Goal: Information Seeking & Learning: Learn about a topic

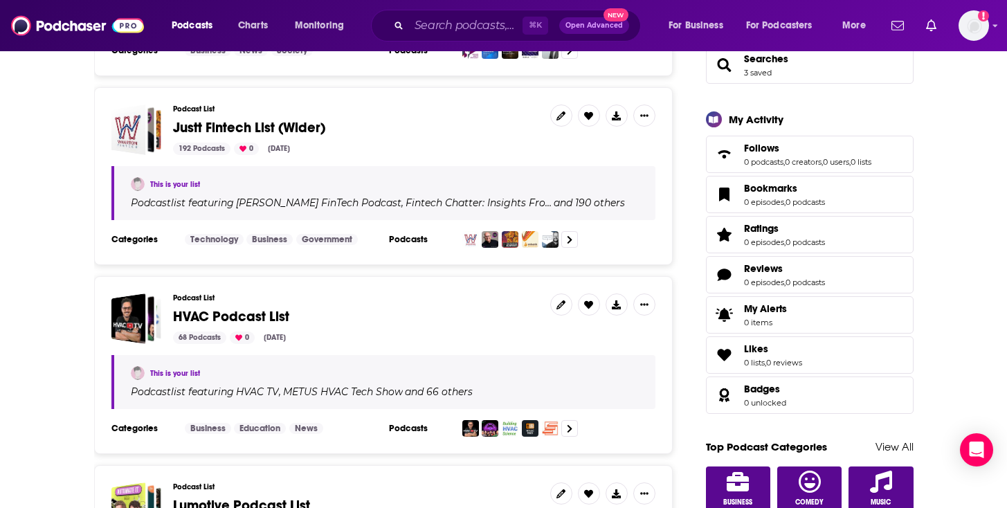
click at [332, 300] on h3 "Podcast List" at bounding box center [356, 297] width 366 height 9
drag, startPoint x: 468, startPoint y: 334, endPoint x: 571, endPoint y: 315, distance: 104.1
click at [469, 334] on div "68 Podcasts 0 Aug 21, 2025" at bounding box center [356, 337] width 366 height 12
click at [304, 362] on div "This is your list Podcast list featuring HVAC TV , METUS HVAC Tech Show and 66 …" at bounding box center [383, 382] width 544 height 54
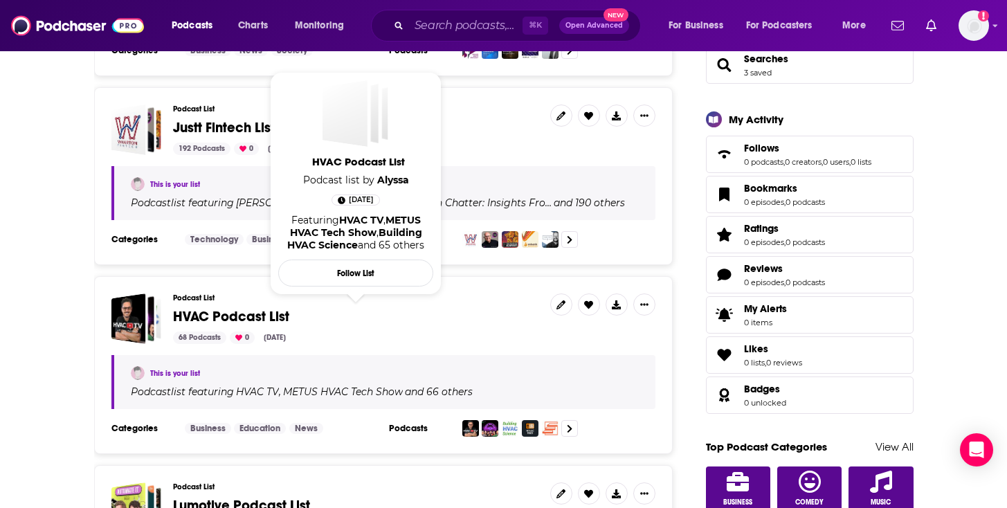
click at [239, 311] on span "HVAC Podcast List" at bounding box center [231, 316] width 116 height 17
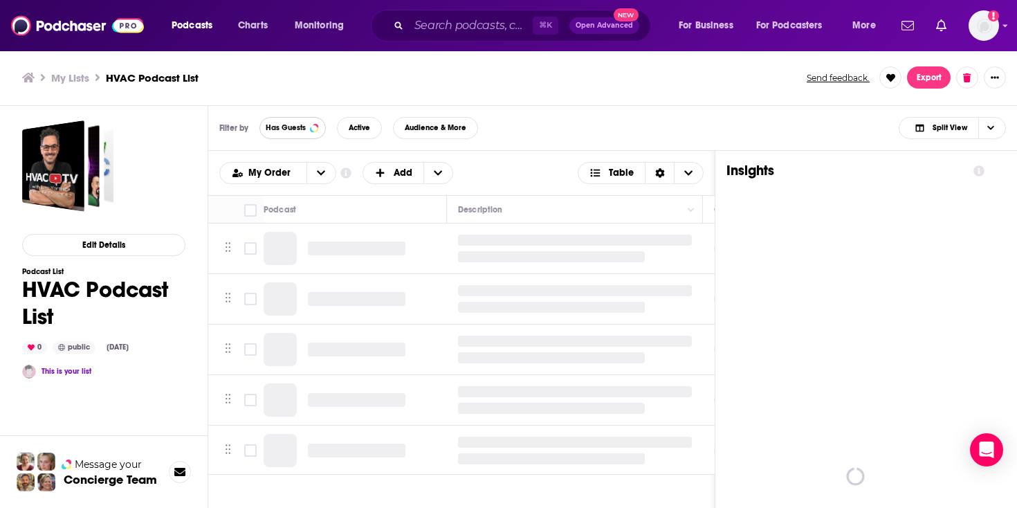
click at [300, 136] on button "Has Guests" at bounding box center [292, 128] width 66 height 22
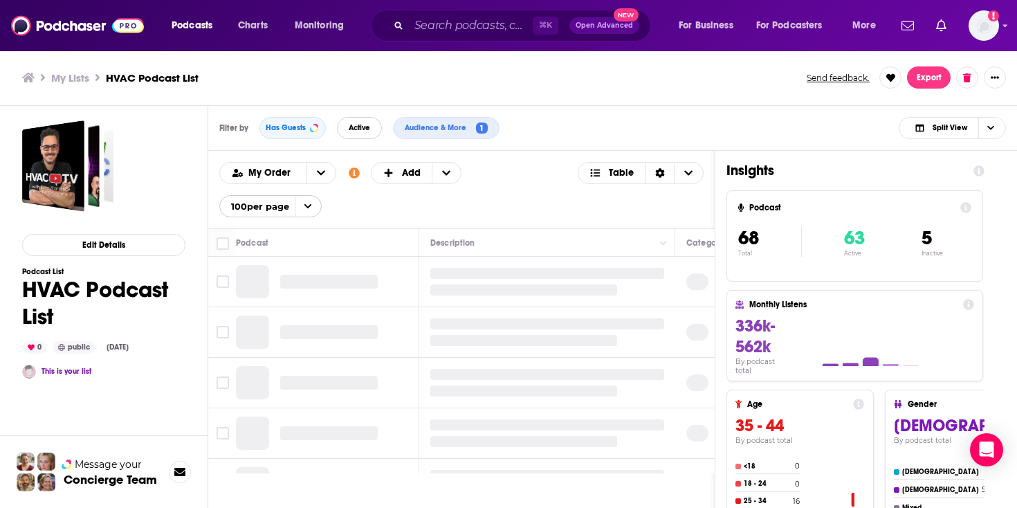
click at [360, 125] on span "Active" at bounding box center [359, 128] width 21 height 8
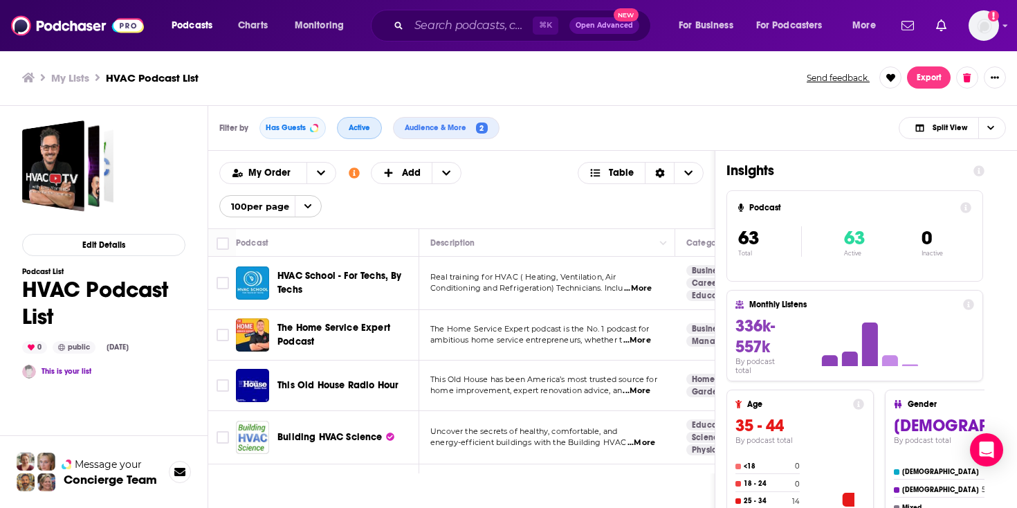
click at [360, 125] on span "Active" at bounding box center [359, 128] width 21 height 8
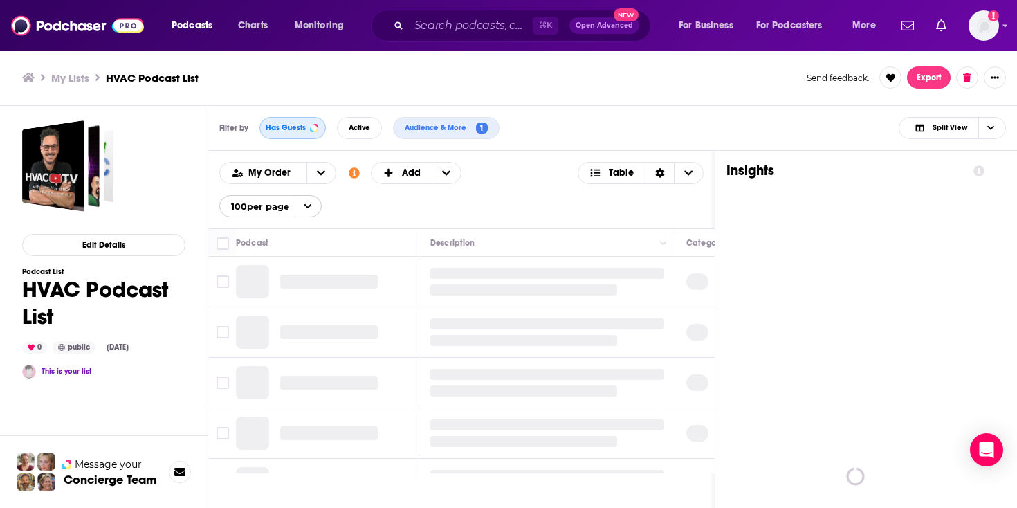
click at [289, 128] on span "Has Guests" at bounding box center [286, 128] width 40 height 8
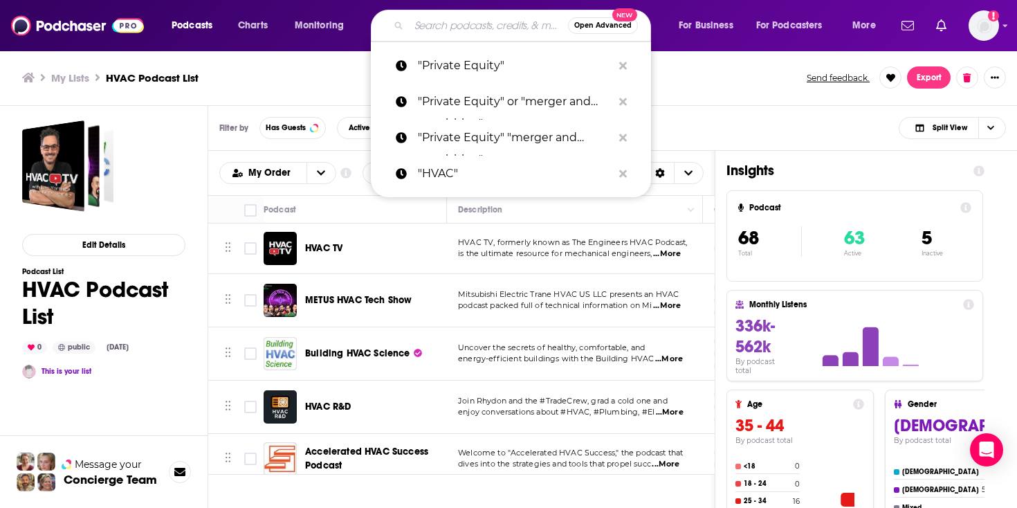
click at [424, 30] on input "Search podcasts, credits, & more..." at bounding box center [488, 26] width 159 height 22
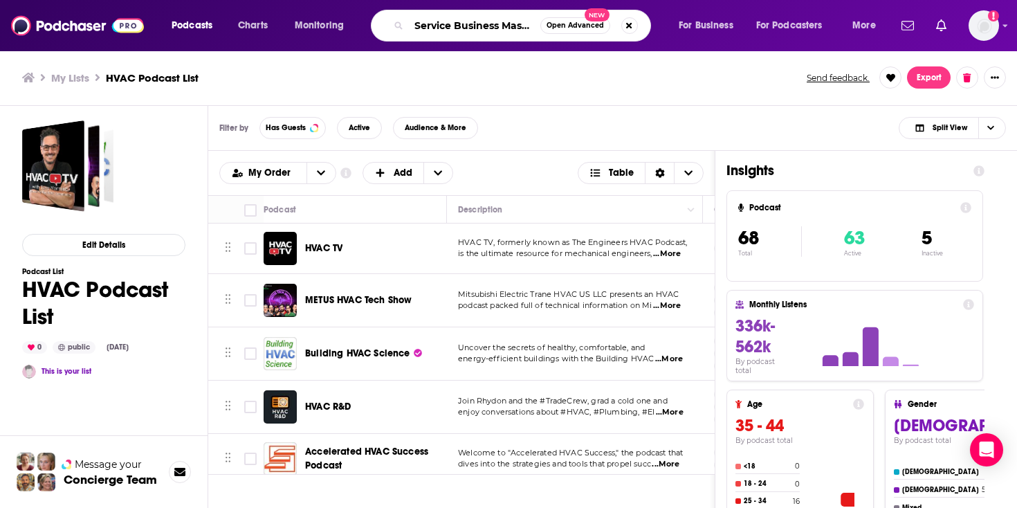
scroll to position [0, 9]
type input "Service Business Mastery"
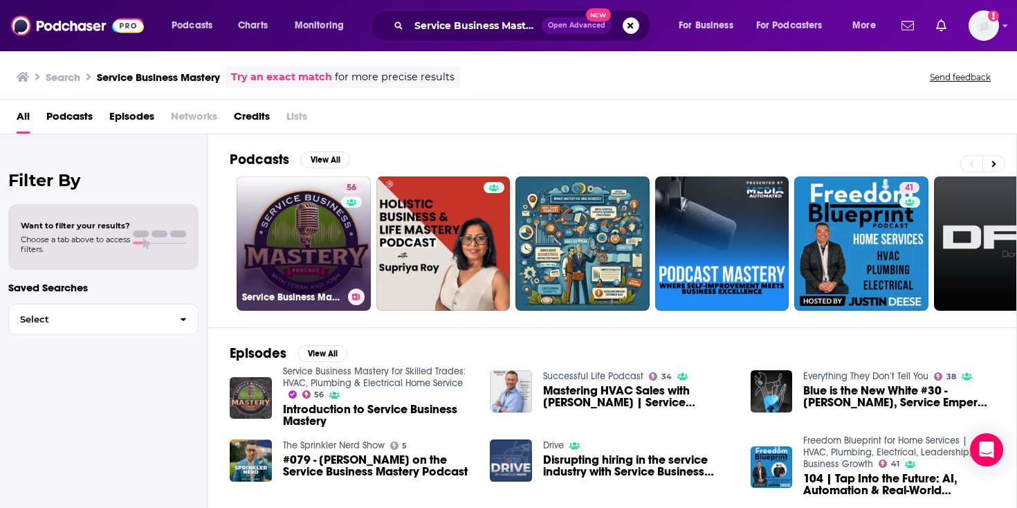
click at [315, 275] on link "56 Service Business Mastery for Skilled Trades: HVAC, Plumbing & Electrical Hom…" at bounding box center [304, 243] width 134 height 134
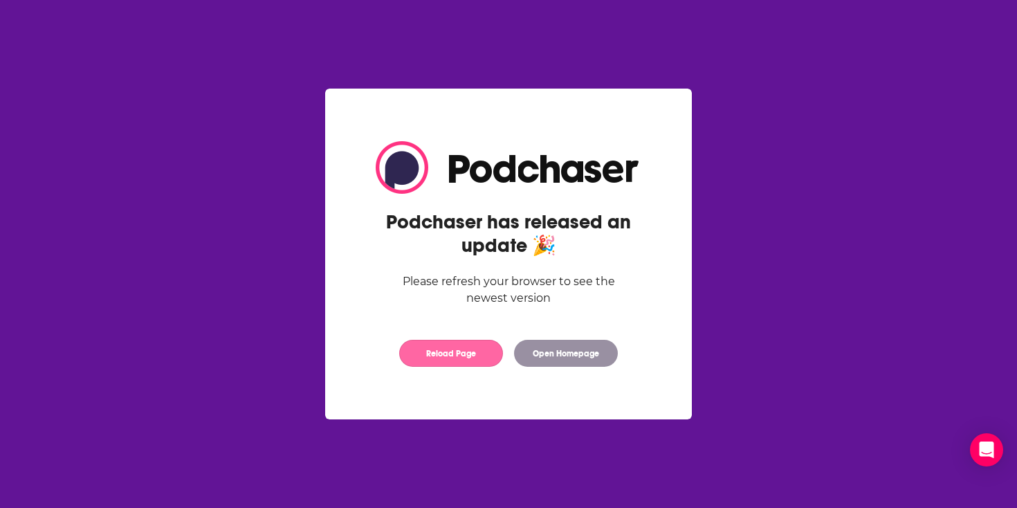
click at [475, 353] on button "Reload Page" at bounding box center [451, 353] width 104 height 27
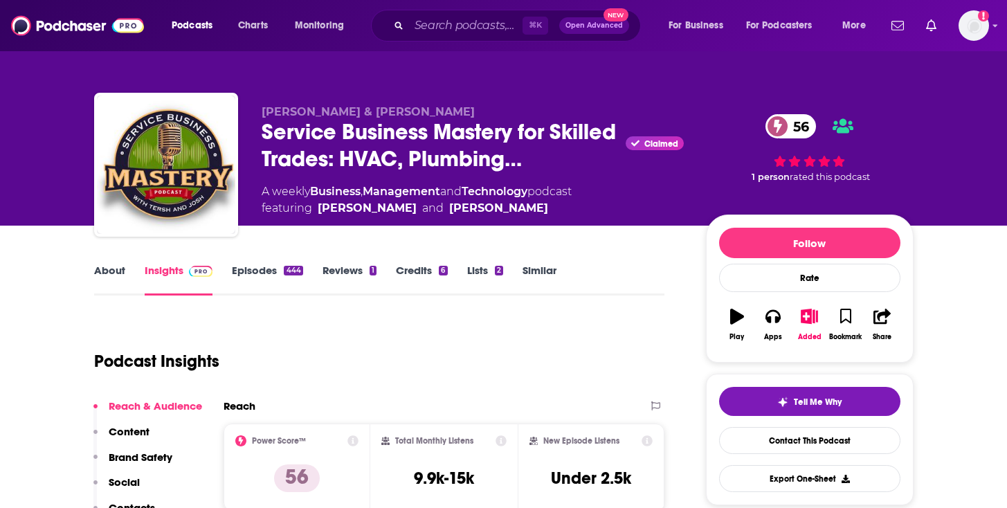
click at [472, 273] on link "Lists 2" at bounding box center [485, 280] width 36 height 32
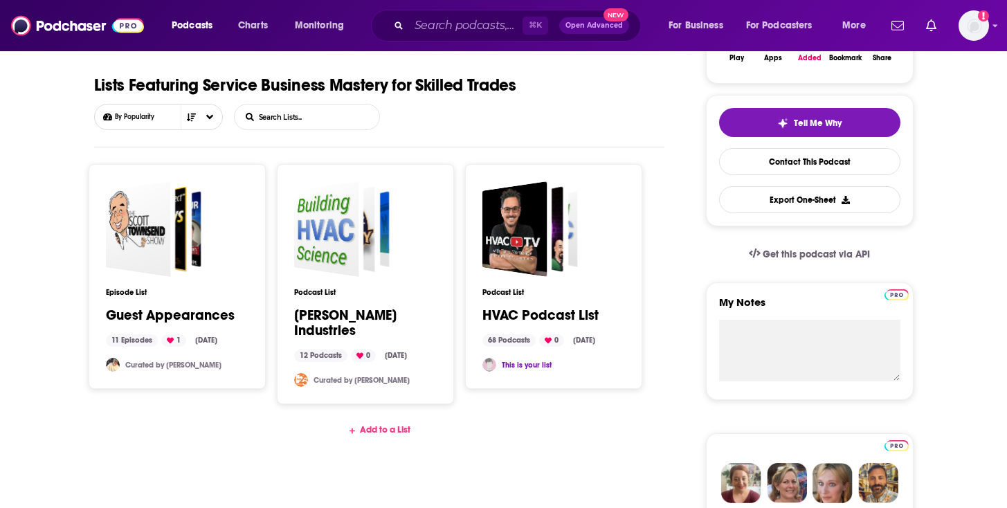
scroll to position [305, 0]
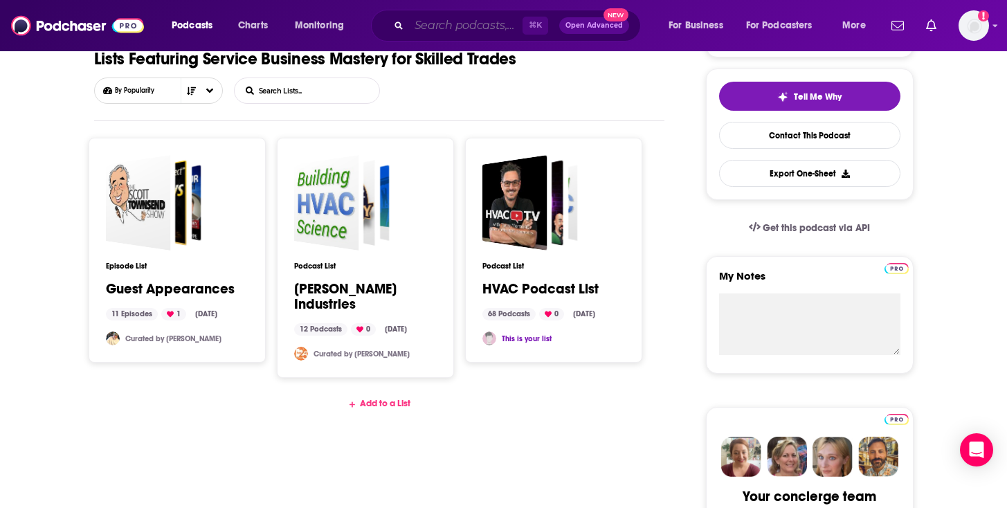
click at [414, 16] on input "Search podcasts, credits, & more..." at bounding box center [465, 26] width 113 height 22
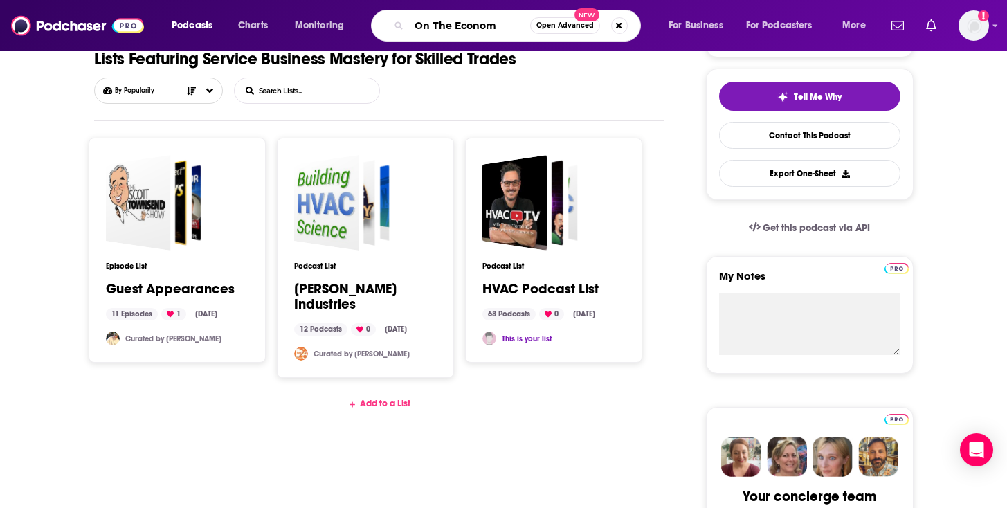
type input "On The Economy"
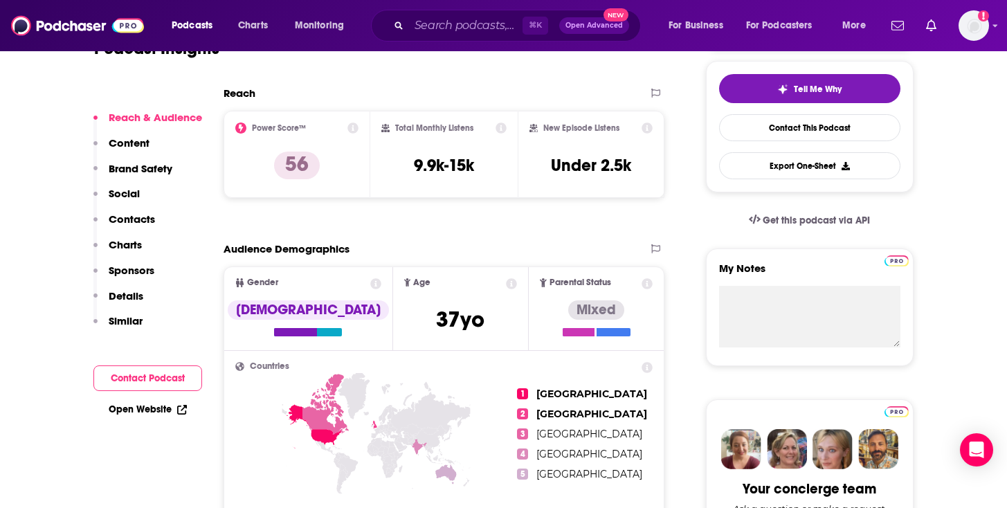
scroll to position [336, 0]
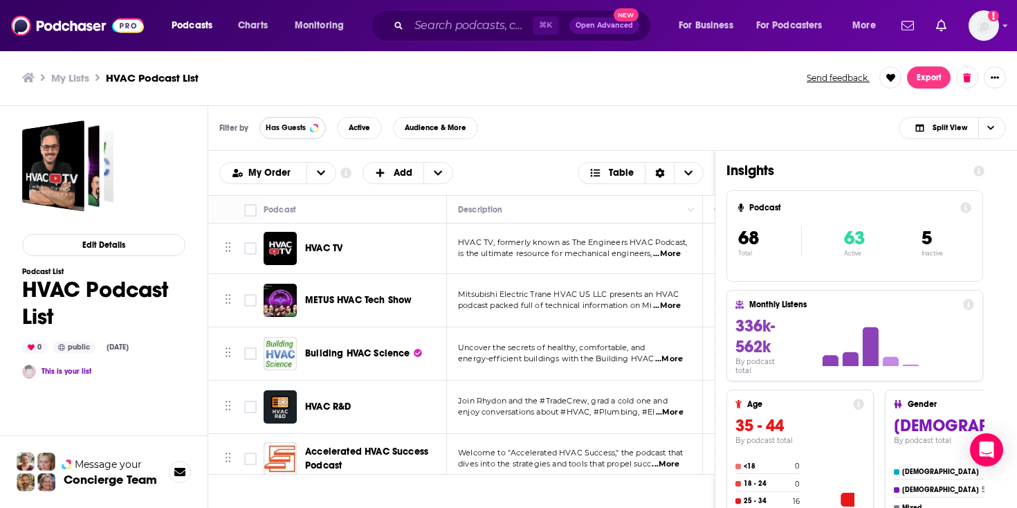
click at [302, 134] on button "Has Guests" at bounding box center [292, 128] width 66 height 22
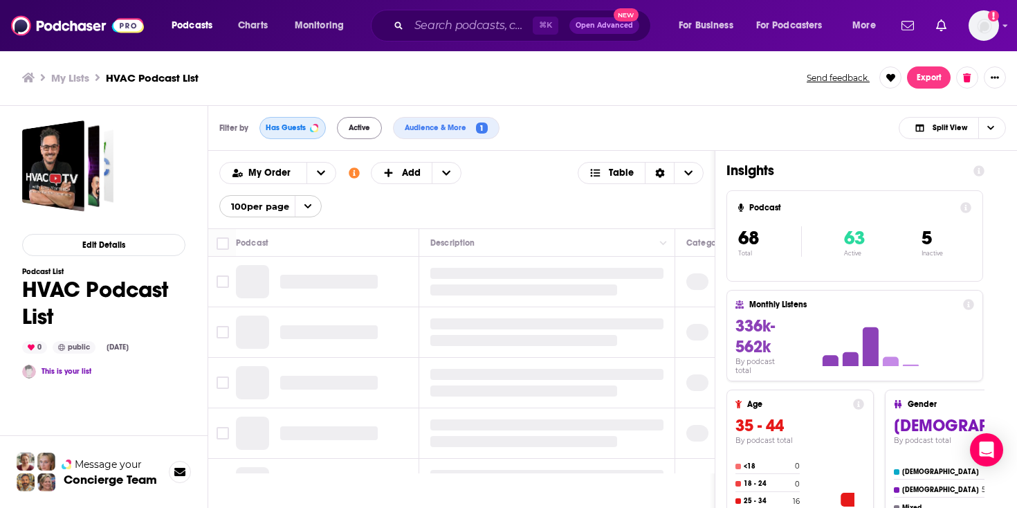
click at [295, 134] on button "Has Guests" at bounding box center [292, 128] width 66 height 22
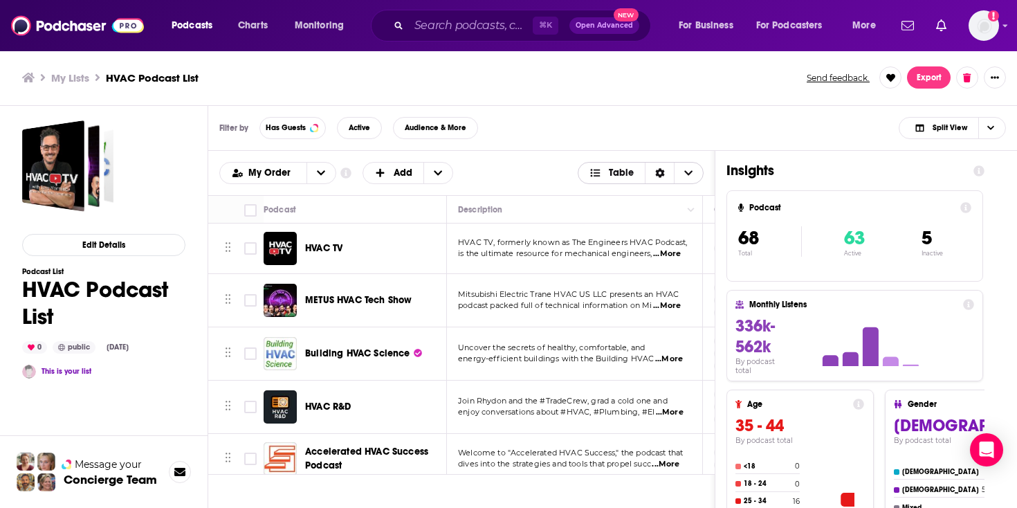
click at [629, 174] on span "Table" at bounding box center [621, 173] width 25 height 10
click at [659, 143] on div "Filter by Has Guests Active Audience & More Split View" at bounding box center [612, 128] width 809 height 45
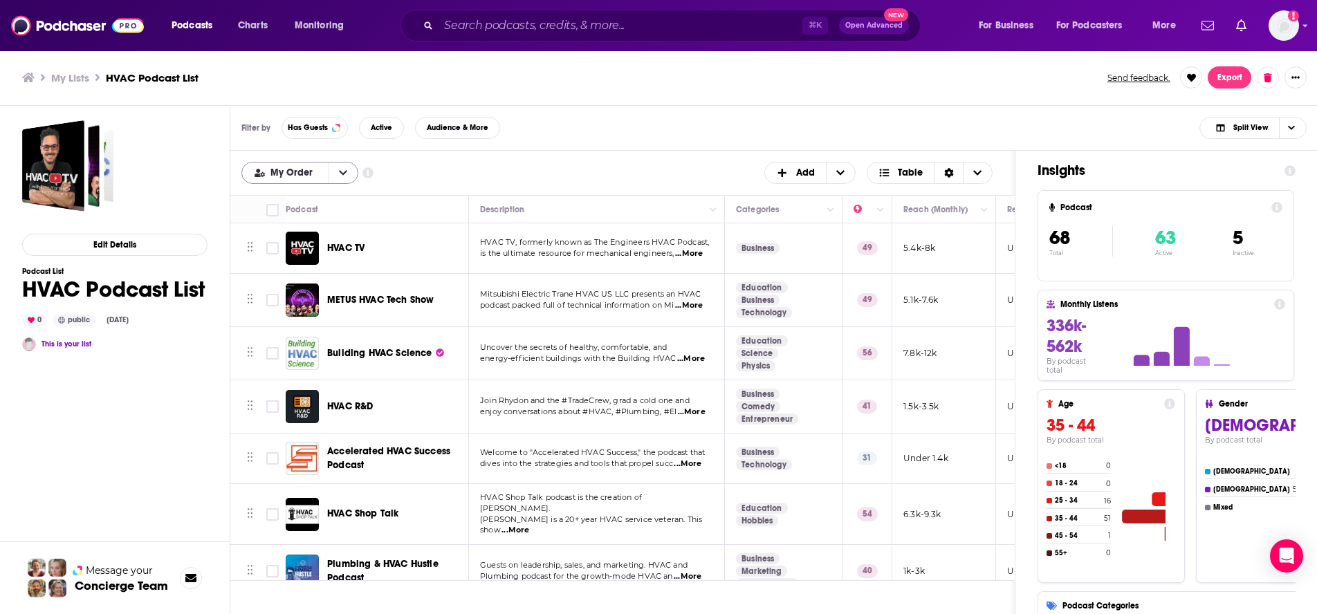
click at [320, 181] on div "My Order" at bounding box center [299, 173] width 117 height 22
click at [336, 173] on button "open menu" at bounding box center [343, 173] width 29 height 21
click at [484, 169] on div "My Order My Order Alphabetical Power Score Customize Your List Order Select the…" at bounding box center [622, 173] width 762 height 22
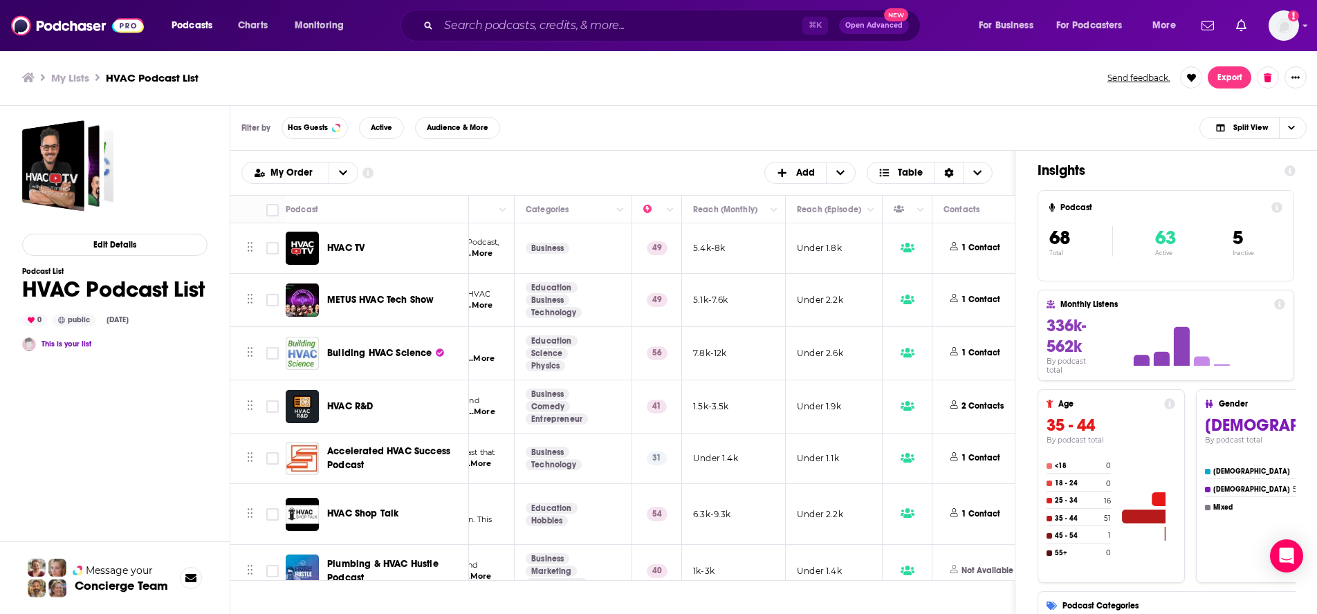
scroll to position [0, 215]
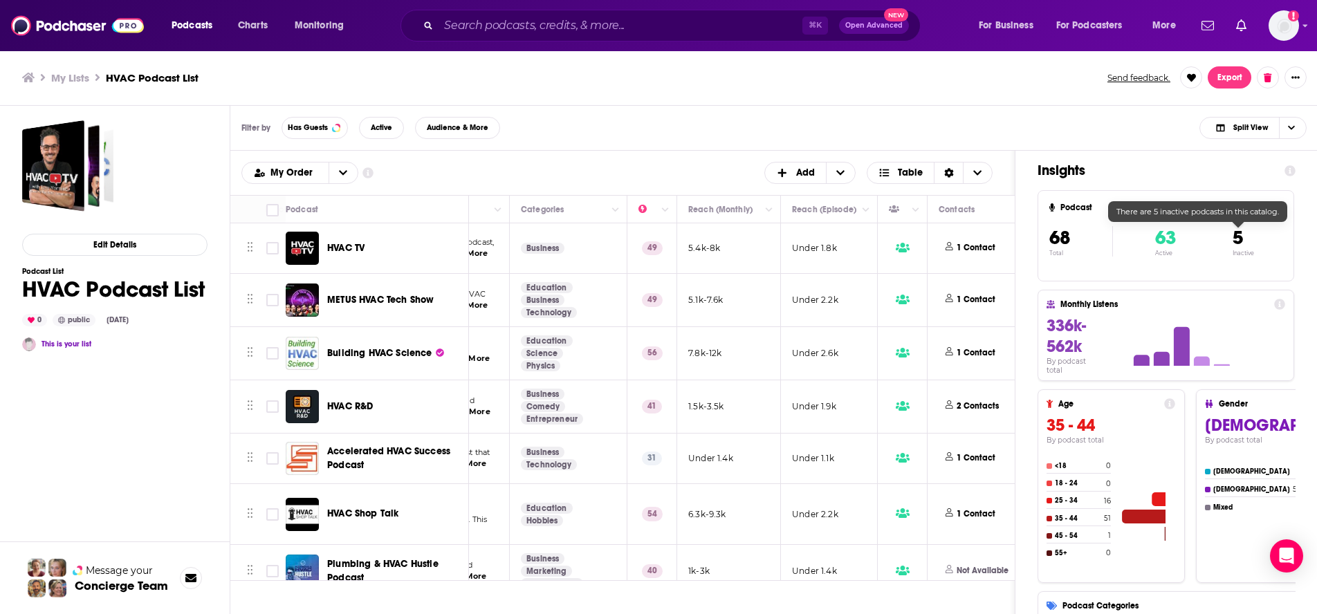
click at [1006, 230] on h4 "5" at bounding box center [1243, 238] width 21 height 24
click at [1006, 237] on span "5" at bounding box center [1238, 238] width 10 height 24
click at [1006, 246] on span "63" at bounding box center [1165, 238] width 21 height 24
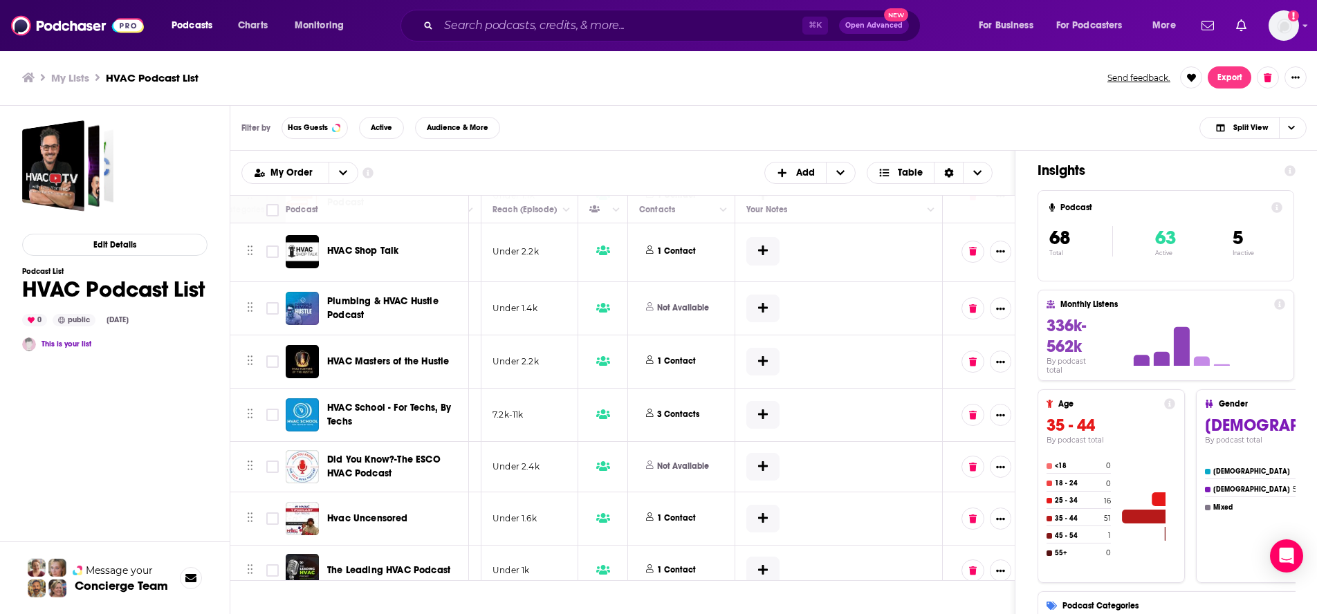
scroll to position [263, 533]
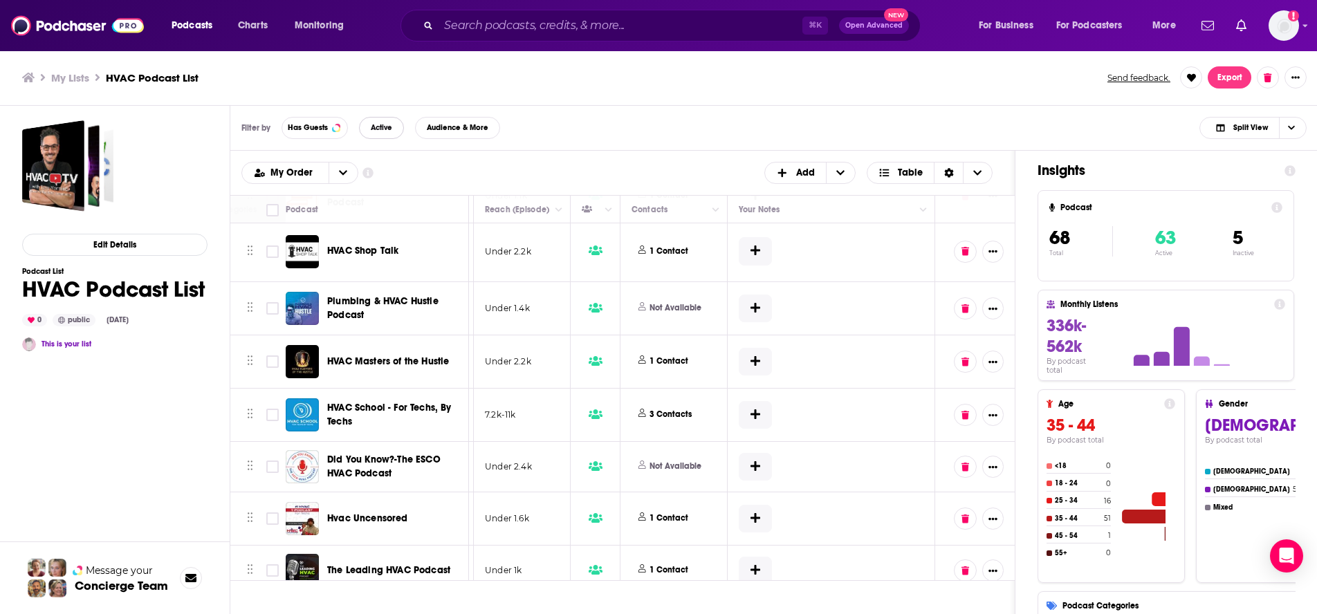
click at [387, 136] on button "Active" at bounding box center [381, 128] width 45 height 22
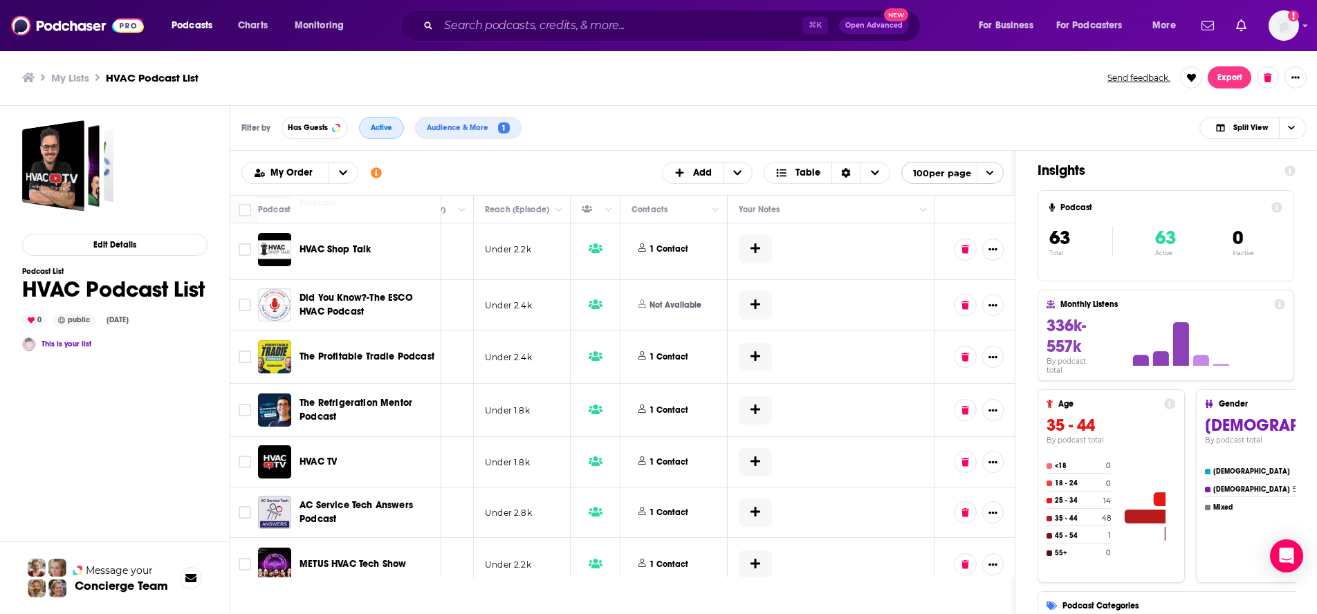
scroll to position [0, 505]
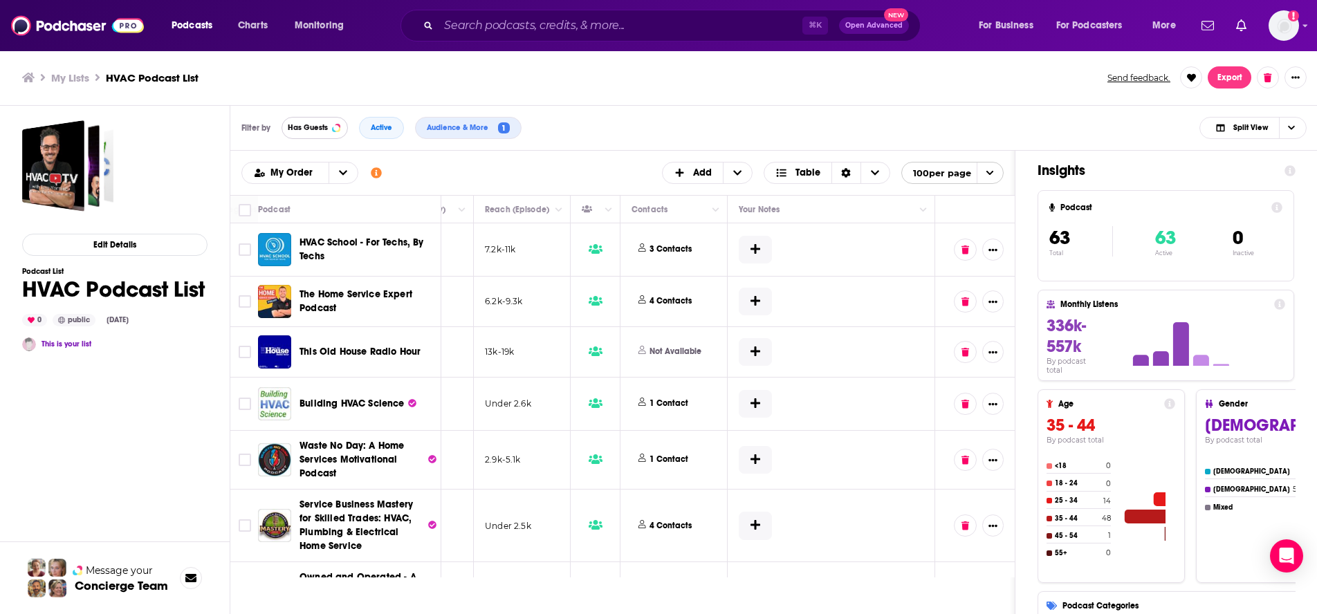
click at [320, 135] on button "Has Guests" at bounding box center [315, 128] width 66 height 22
click at [378, 134] on button "Active" at bounding box center [381, 128] width 45 height 22
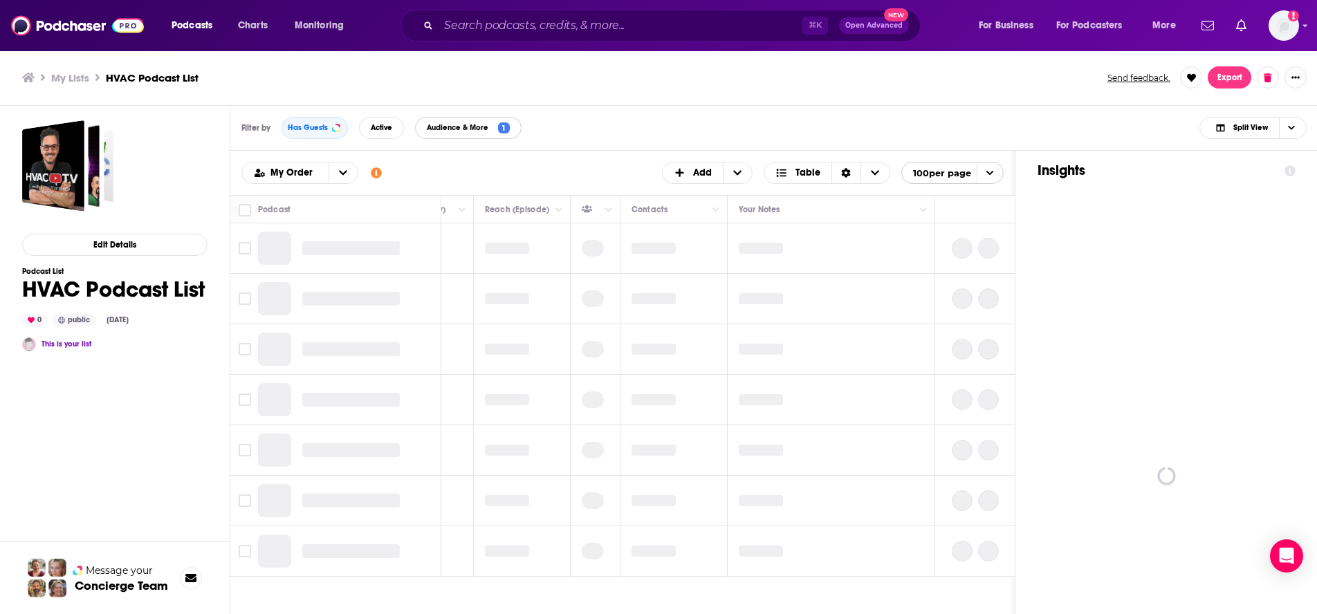
click at [472, 129] on span "Audience & More" at bounding box center [460, 128] width 67 height 8
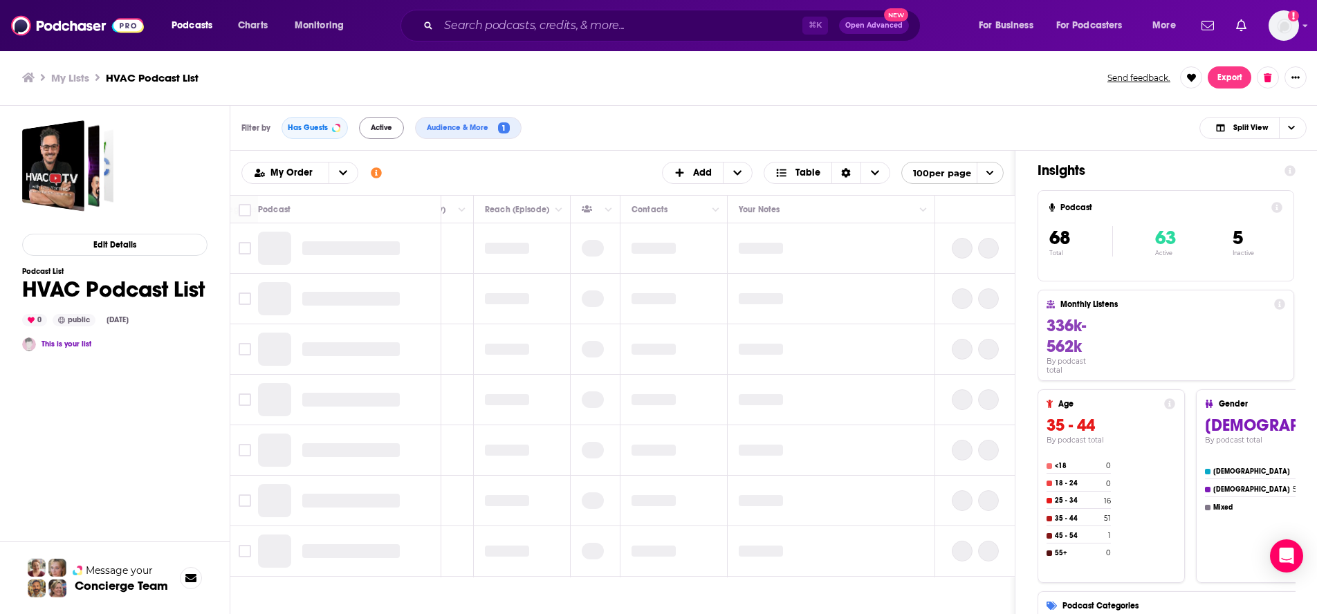
click at [343, 131] on div "Filters Podcast Details Category Active Status Language Has Guests Has guests B…" at bounding box center [658, 307] width 1317 height 614
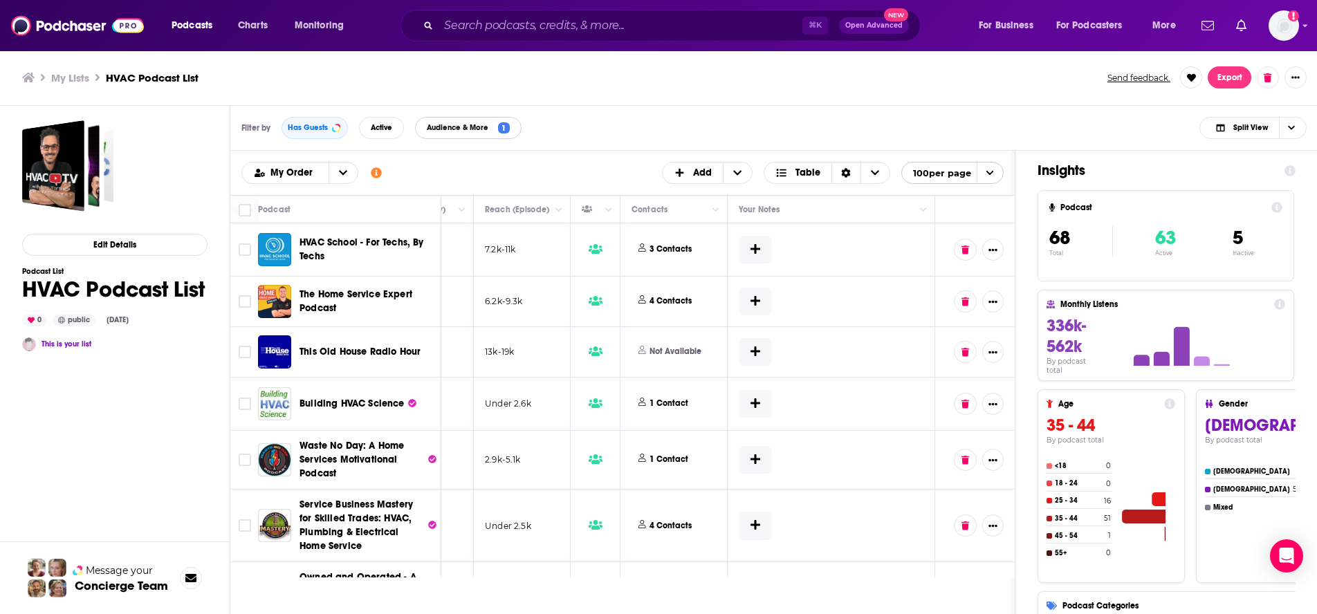
click at [449, 134] on button "Audience & More 1" at bounding box center [468, 128] width 107 height 22
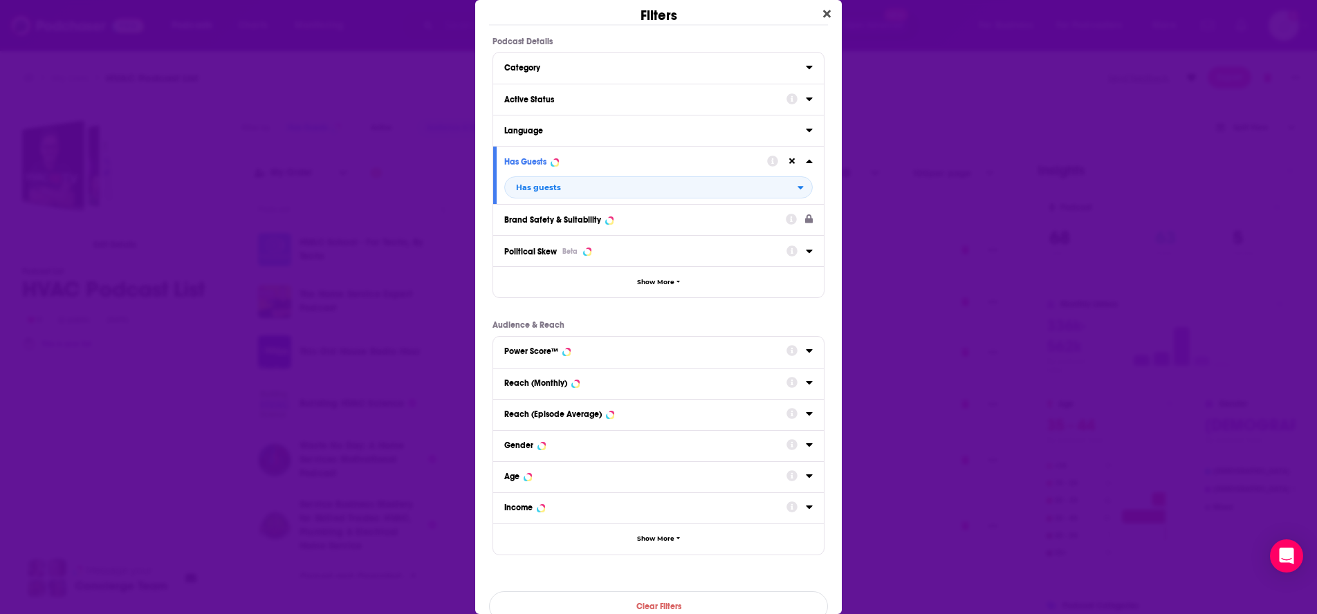
click at [803, 98] on div "Active Status" at bounding box center [658, 99] width 331 height 31
click at [806, 98] on icon "Dialog" at bounding box center [809, 99] width 6 height 3
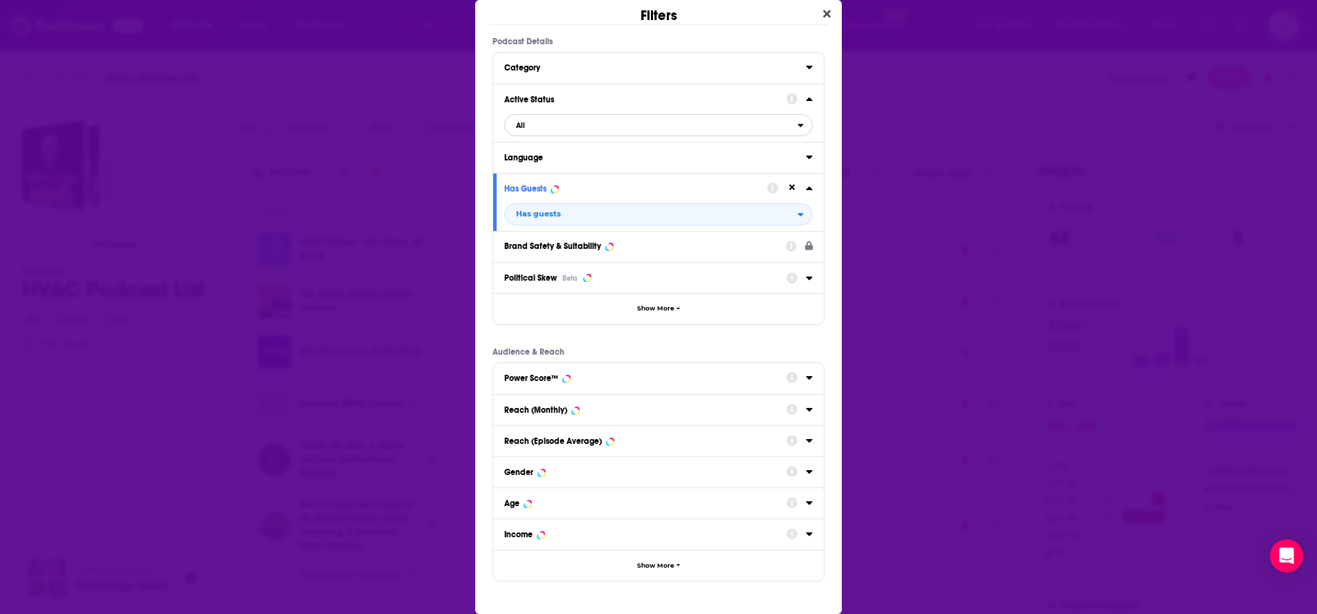
click at [701, 120] on span "All" at bounding box center [651, 125] width 293 height 18
click at [537, 169] on span "Active" at bounding box center [586, 171] width 151 height 8
click at [546, 138] on div "Active Status Active" at bounding box center [658, 113] width 331 height 58
click at [547, 127] on span "Active" at bounding box center [651, 125] width 293 height 18
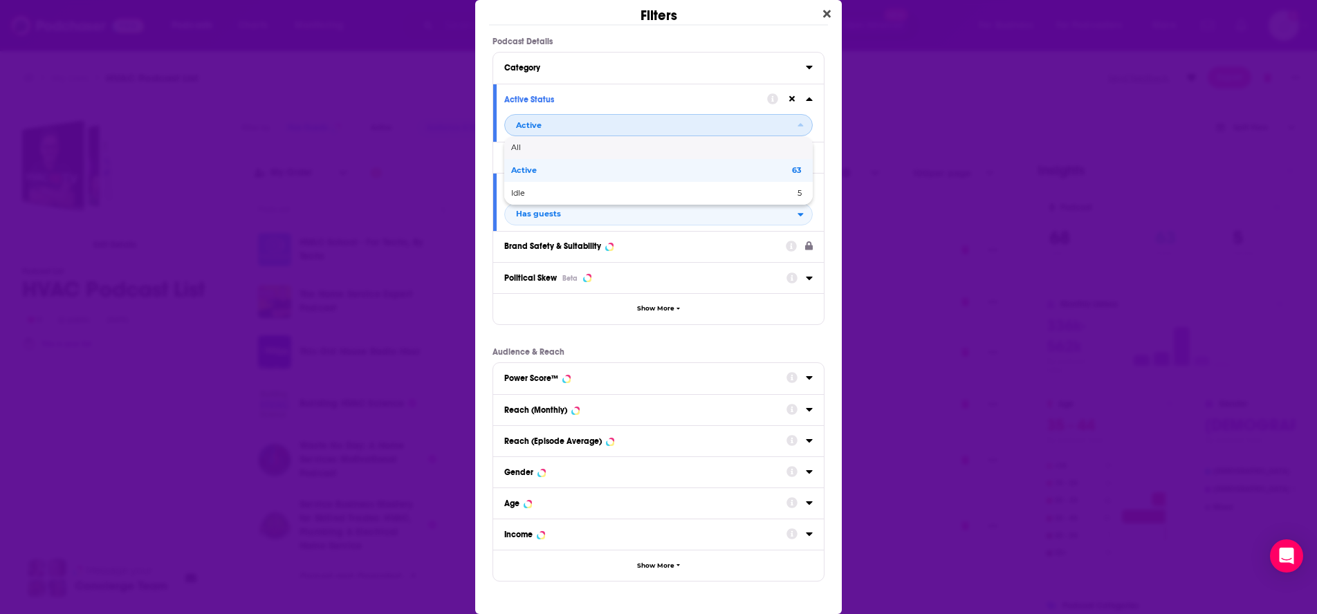
click at [538, 148] on span "All" at bounding box center [656, 148] width 291 height 8
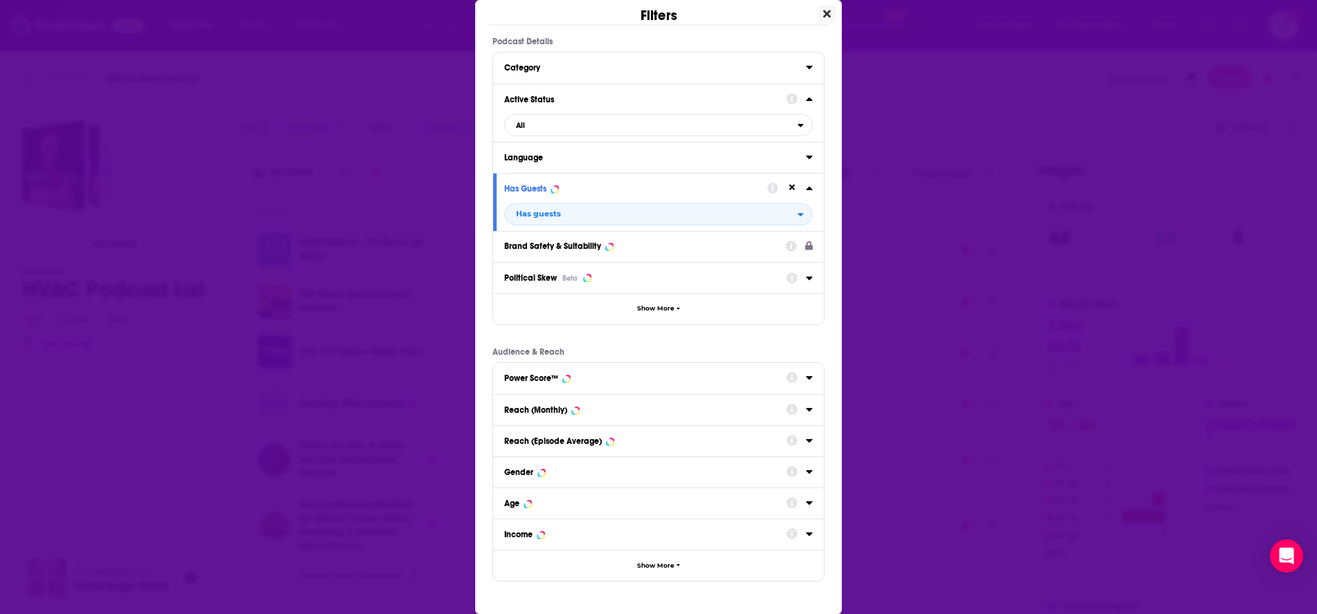
click at [823, 17] on icon "Close" at bounding box center [827, 14] width 8 height 8
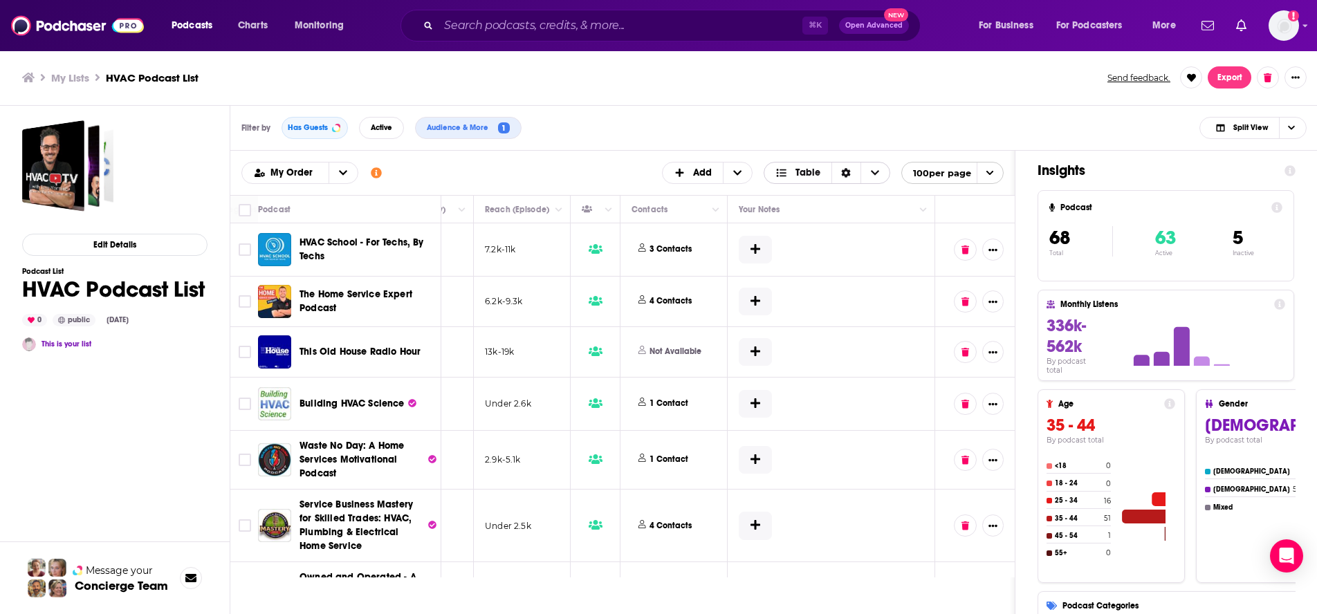
click at [843, 174] on icon "Sort Direction" at bounding box center [846, 173] width 9 height 10
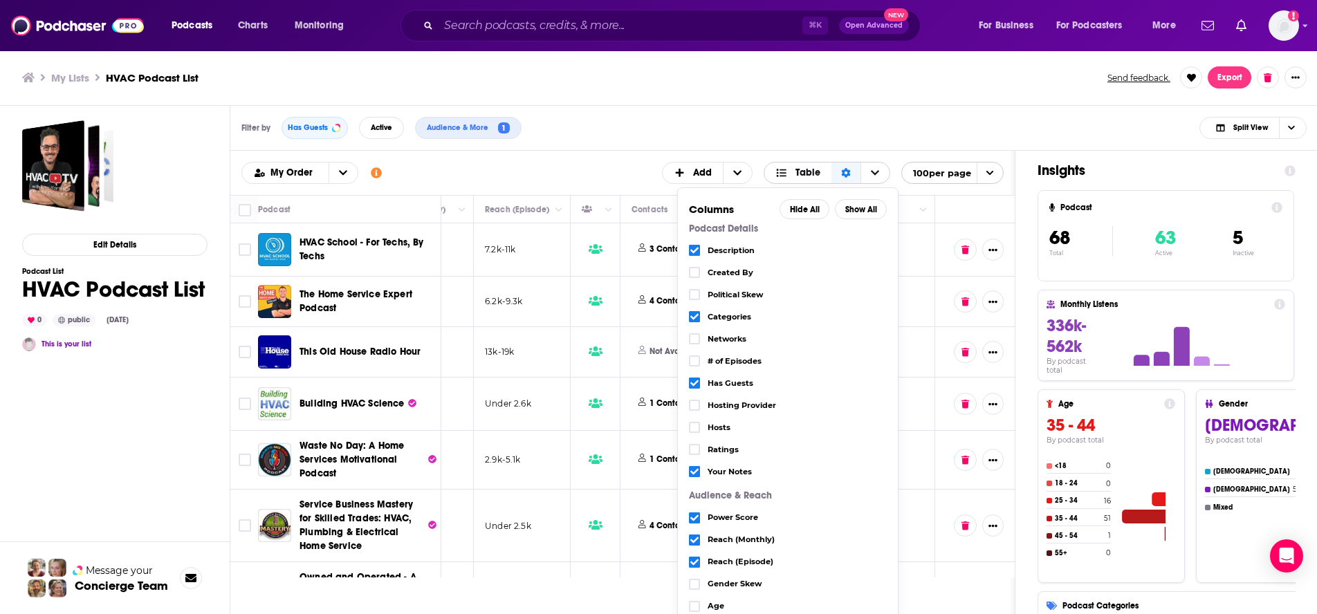
scroll to position [0, 0]
click at [852, 173] on div "Sort Direction" at bounding box center [845, 173] width 29 height 21
click at [884, 173] on span "Choose View" at bounding box center [875, 173] width 29 height 21
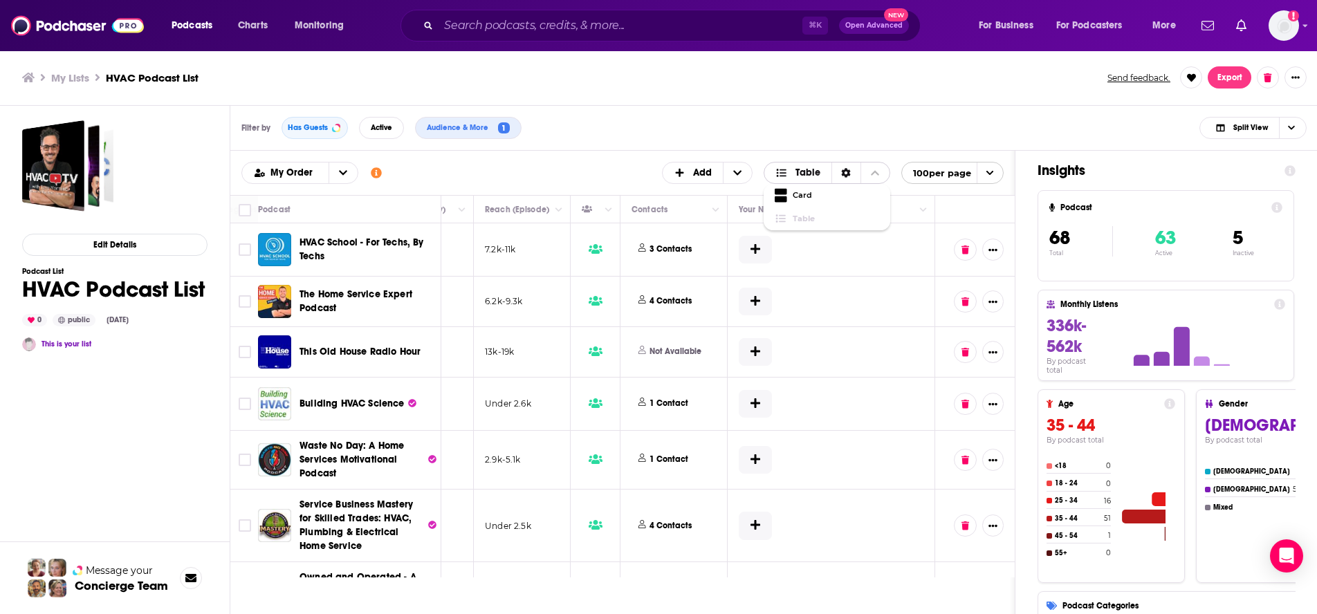
click at [884, 173] on span "Choose View" at bounding box center [875, 173] width 29 height 21
click at [378, 177] on icon "Show additional information" at bounding box center [376, 172] width 11 height 11
click at [345, 176] on button "open menu" at bounding box center [343, 173] width 29 height 21
click at [493, 158] on div "Podcasts Add My Order My Order Alphabetical Power Score Customize Your List Ord…" at bounding box center [622, 173] width 784 height 44
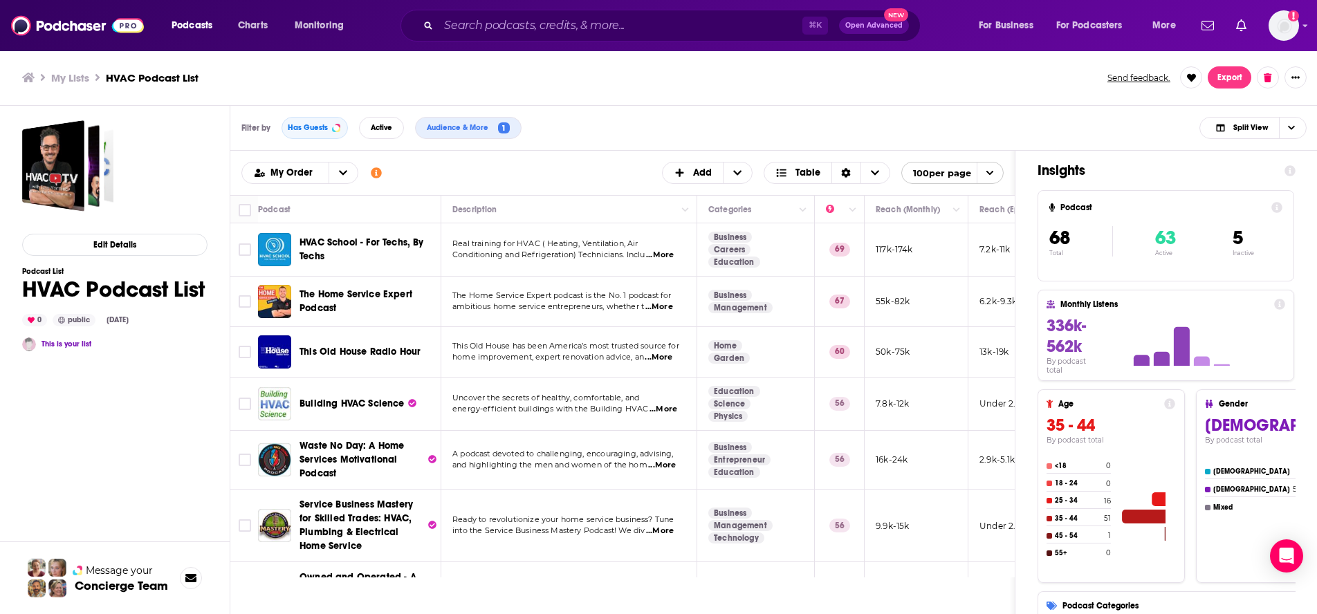
scroll to position [0, 505]
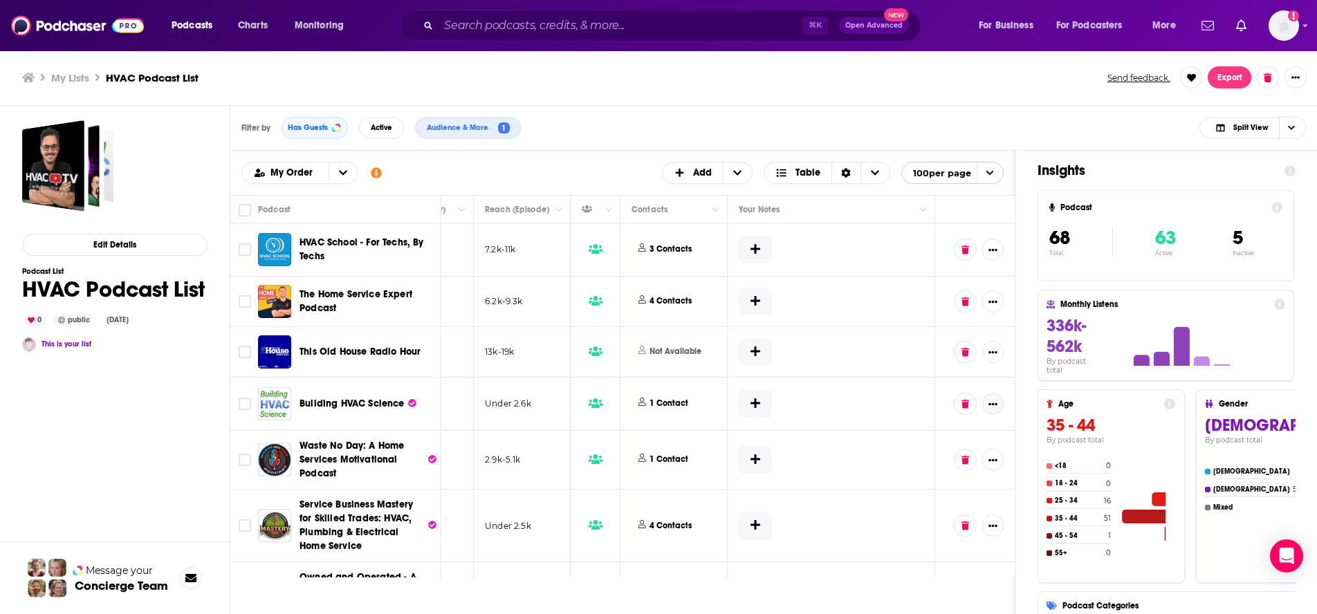
click at [989, 403] on icon "Show More Button" at bounding box center [993, 404] width 9 height 9
click at [932, 132] on div "Filter by Has Guests Active Audience & More 1 Split View" at bounding box center [773, 128] width 1087 height 45
click at [1006, 246] on h4 "68" at bounding box center [1080, 238] width 63 height 24
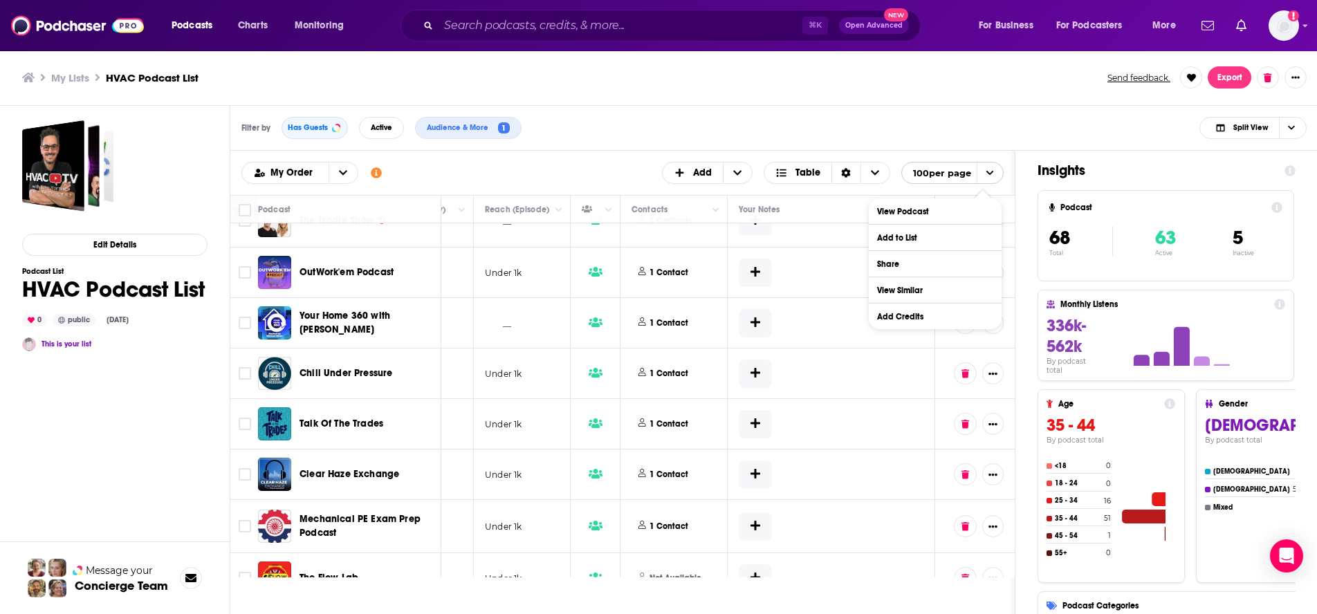
scroll to position [3276, 505]
click at [669, 116] on div "Filter by Has Guests Active Audience & More 1 Split View" at bounding box center [773, 128] width 1087 height 45
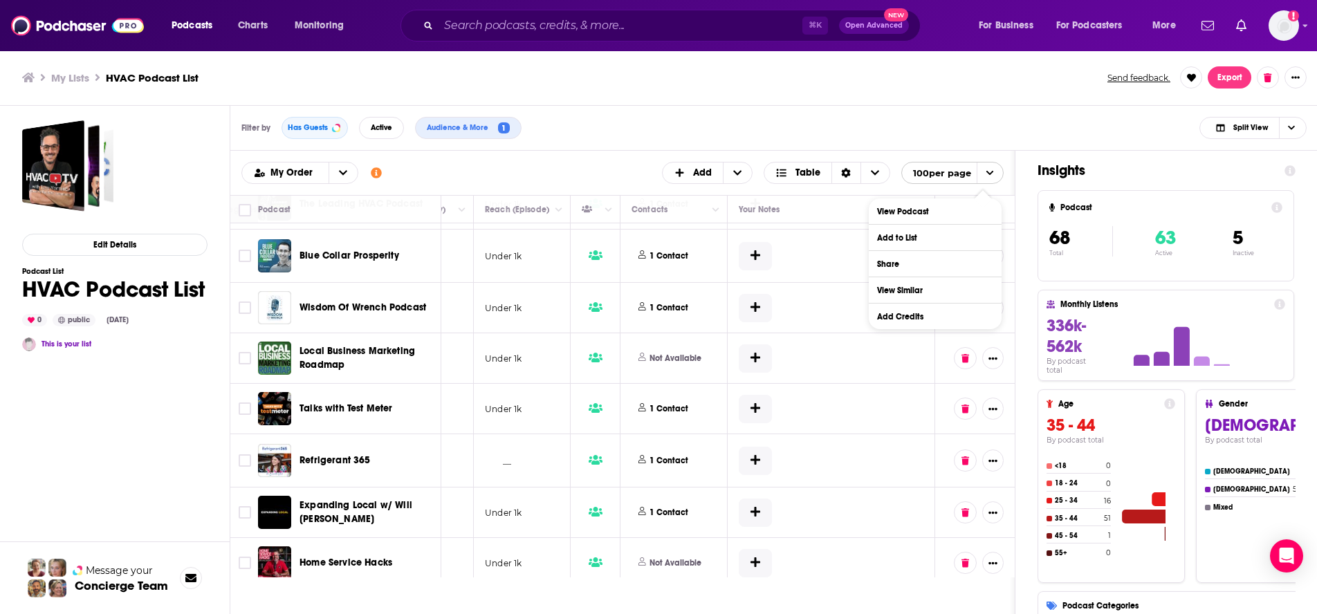
scroll to position [2880, 505]
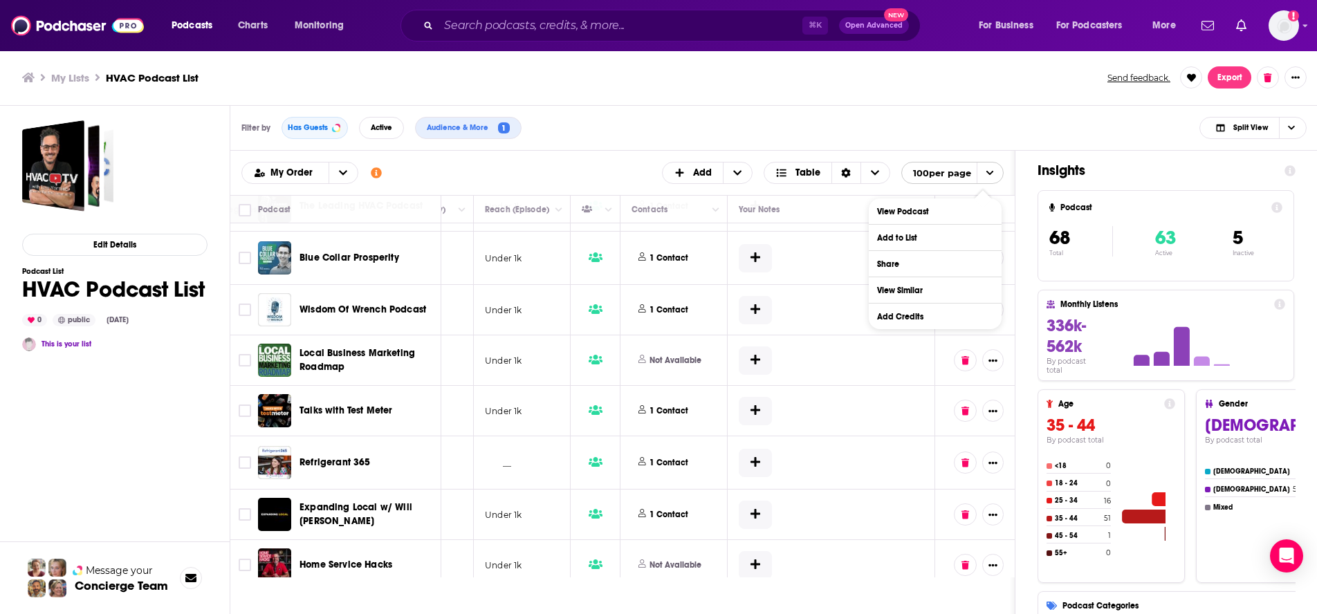
click at [964, 134] on div "Filter by Has Guests Active Audience & More 1 Split View" at bounding box center [773, 128] width 1087 height 45
click at [845, 168] on icon "Sort Direction" at bounding box center [846, 173] width 9 height 10
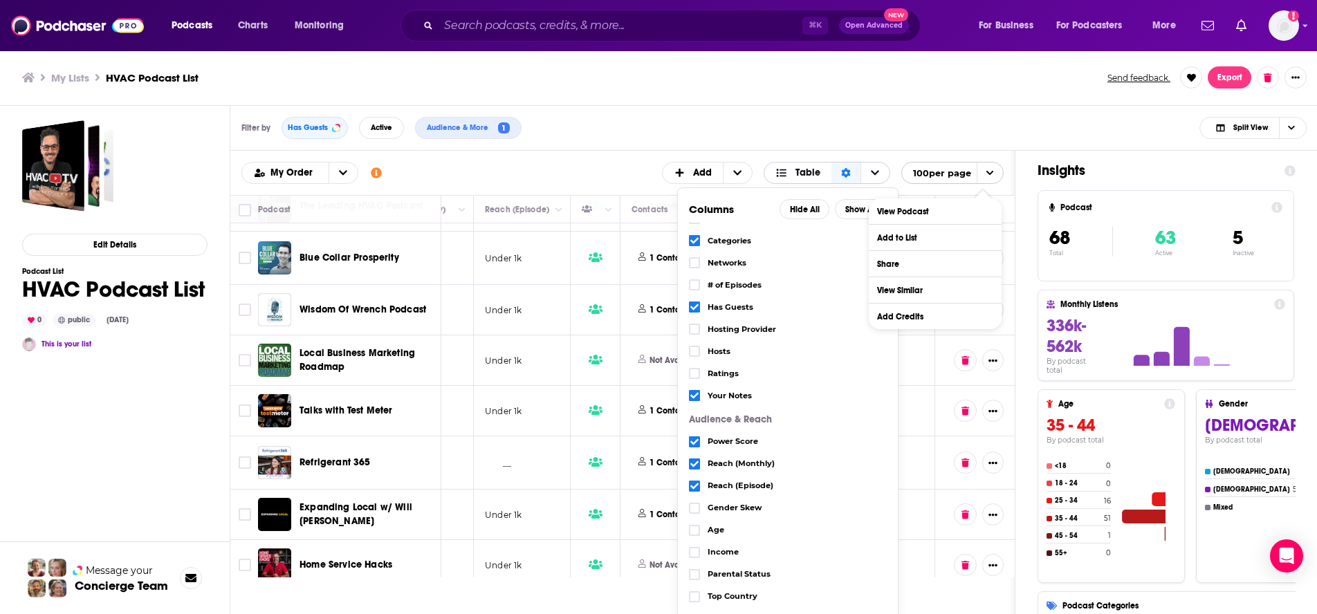
scroll to position [84, 0]
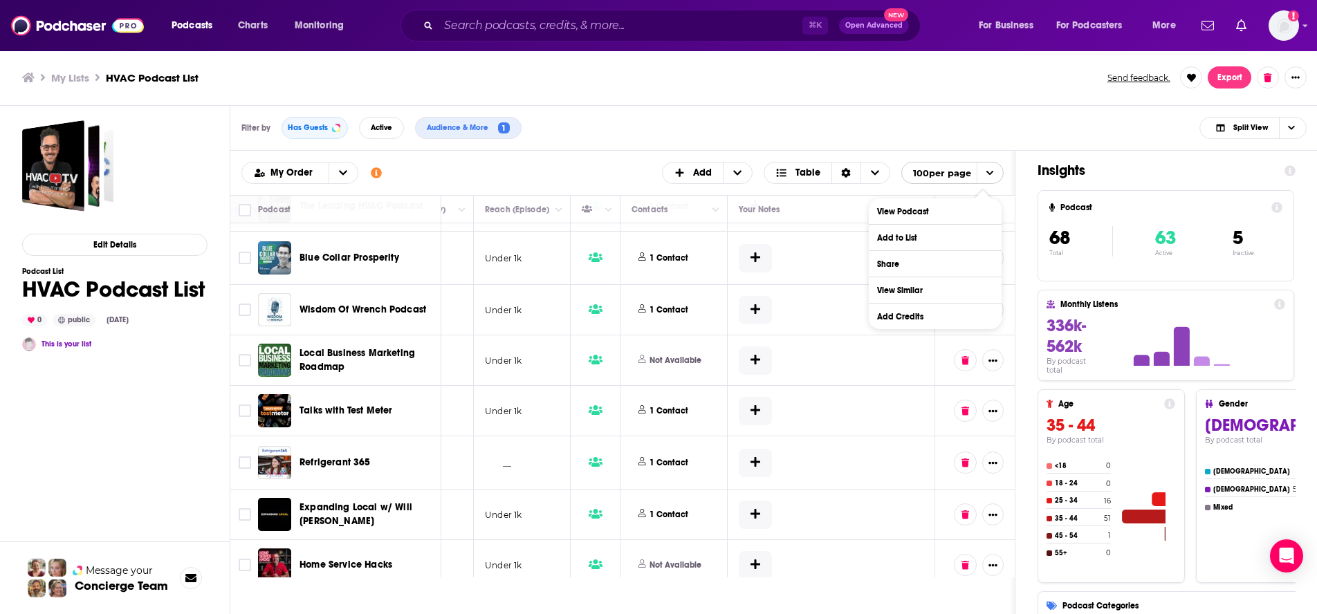
click at [945, 147] on div "Filter by Has Guests Active Audience & More 1 Split View" at bounding box center [773, 128] width 1087 height 45
click at [960, 139] on div "Filter by Has Guests Active Audience & More 1 Split View" at bounding box center [773, 128] width 1087 height 45
click at [1006, 79] on button "Send feedback." at bounding box center [1138, 78] width 71 height 12
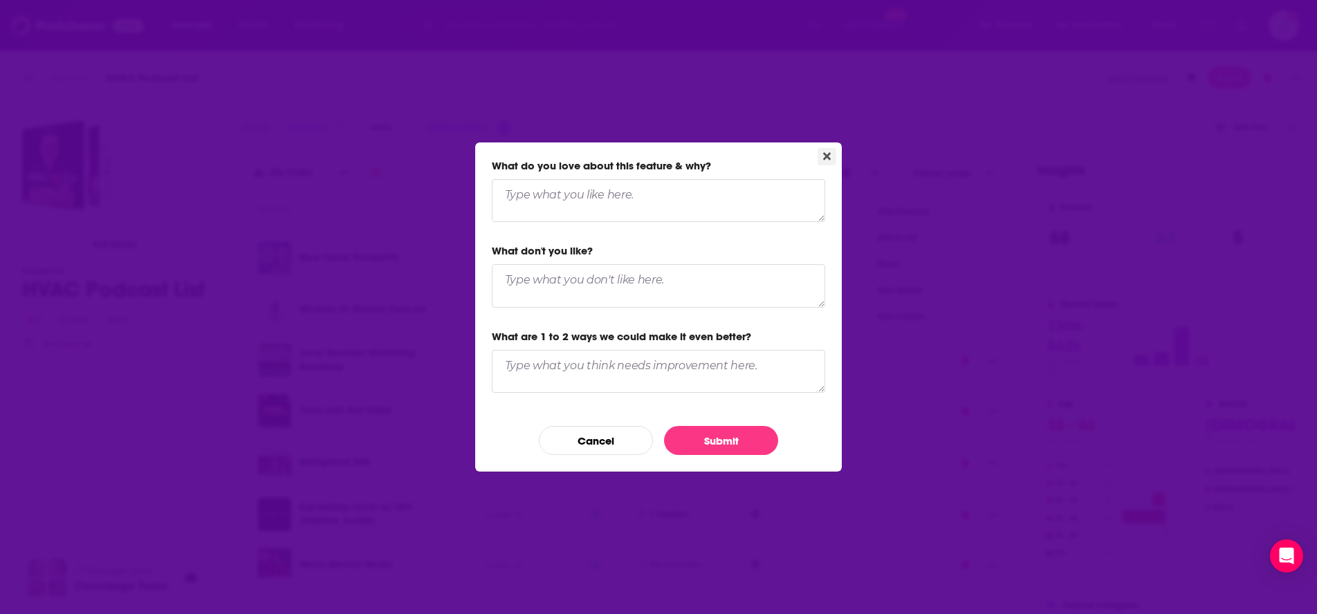
click at [823, 156] on icon "Close" at bounding box center [827, 156] width 8 height 11
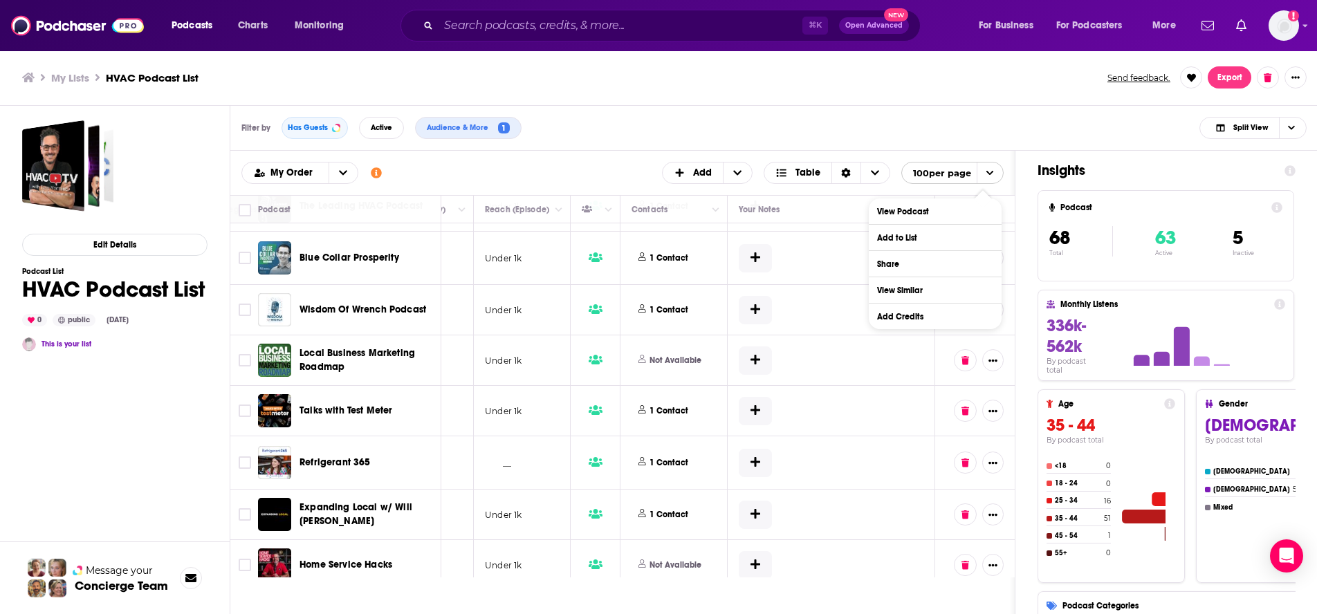
click at [216, 120] on div "Edit Details Podcast List HVAC Podcast List 0 public [DATE] This is your list M…" at bounding box center [115, 415] width 230 height 619
click at [340, 173] on icon "open menu" at bounding box center [343, 172] width 8 height 5
click at [450, 260] on td "Under 1k" at bounding box center [422, 258] width 104 height 53
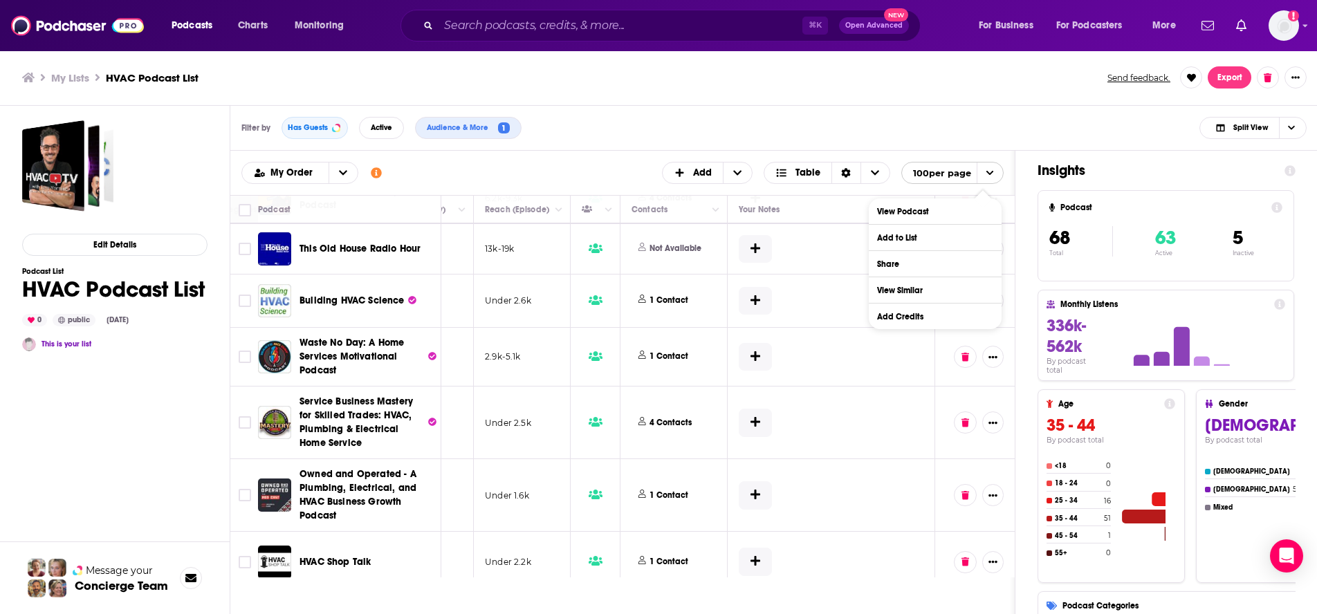
scroll to position [0, 505]
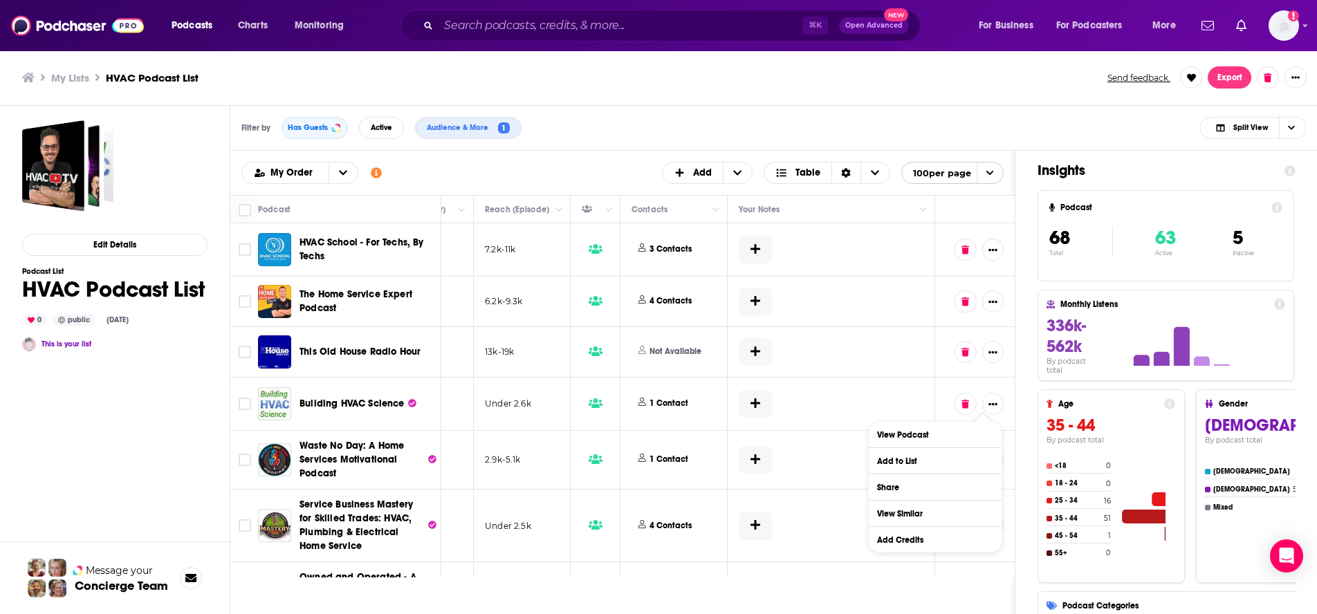
click at [659, 133] on div "Filter by Has Guests Active Audience & More 1 Split View" at bounding box center [773, 128] width 1087 height 45
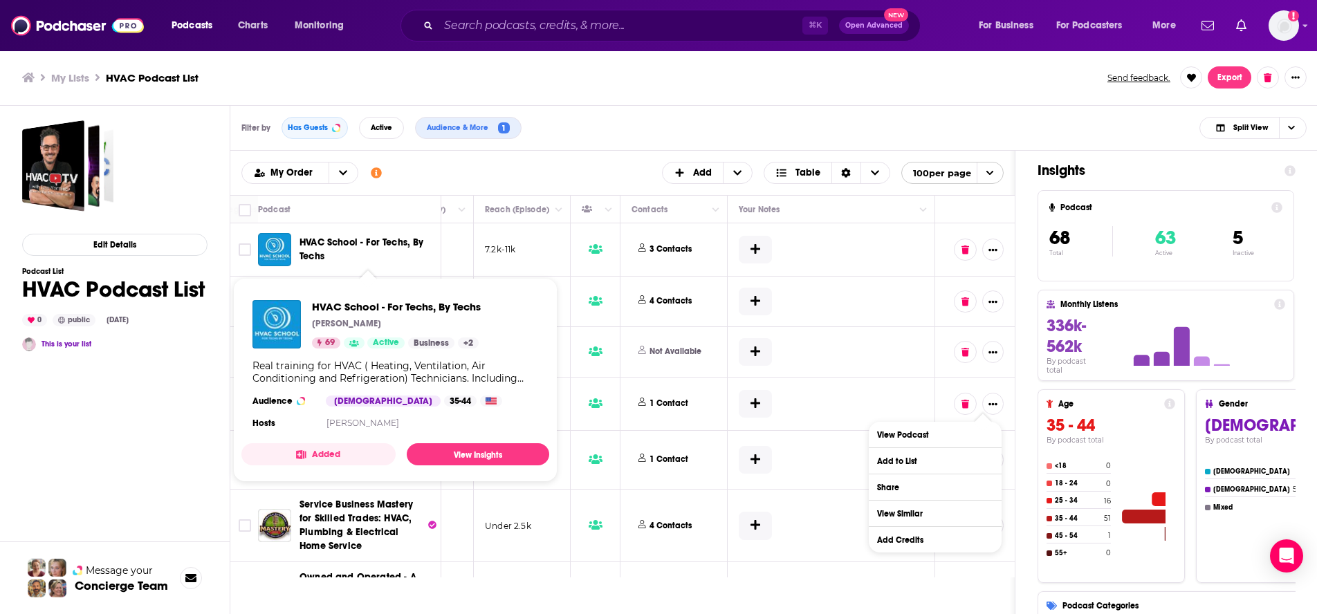
click at [384, 241] on span "HVAC School - For Techs, By Techs" at bounding box center [362, 250] width 125 height 26
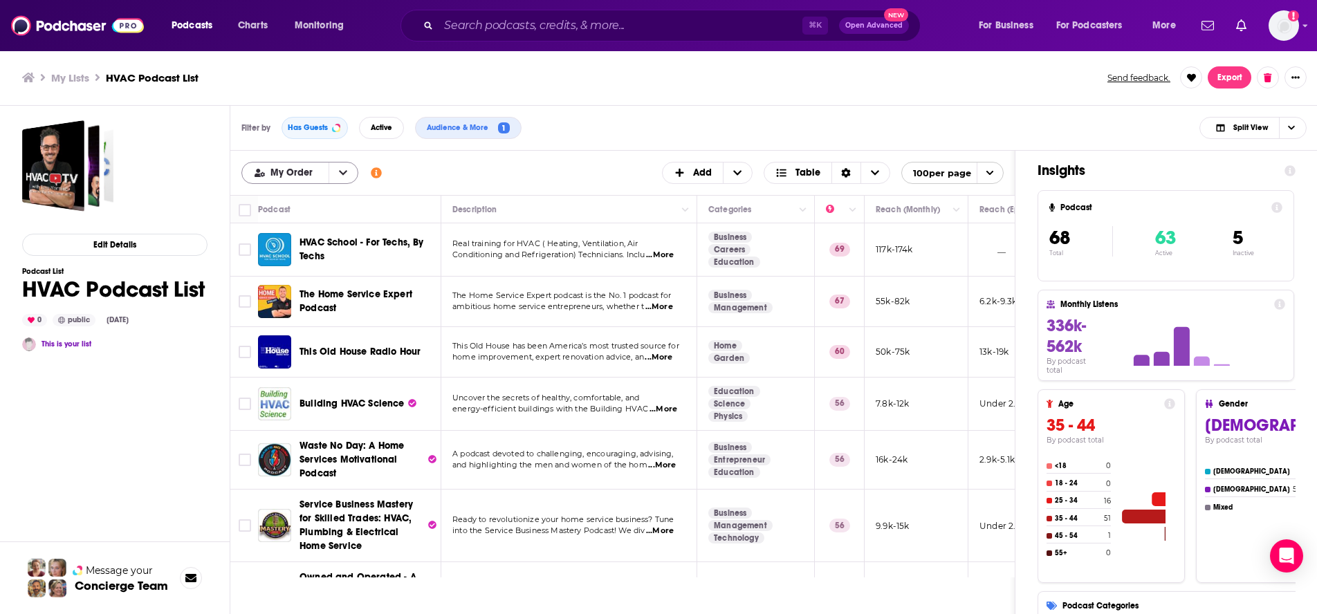
click at [340, 171] on icon "open menu" at bounding box center [343, 173] width 8 height 10
click at [309, 238] on span "Power Score" at bounding box center [308, 242] width 77 height 8
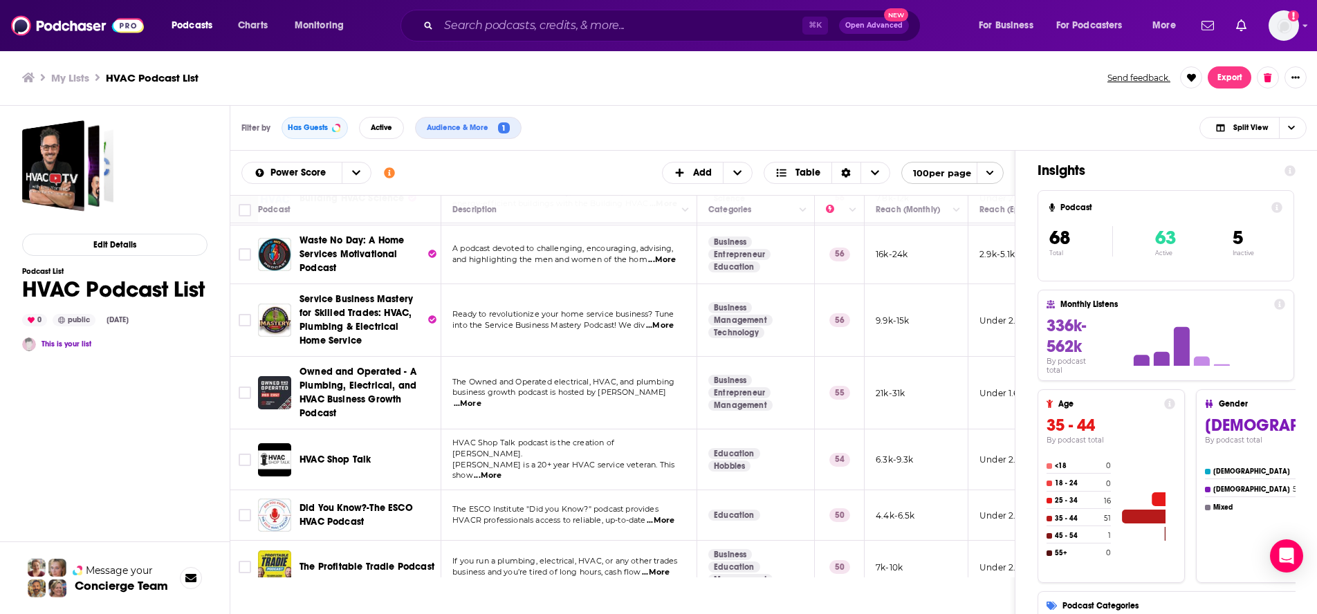
scroll to position [210, 0]
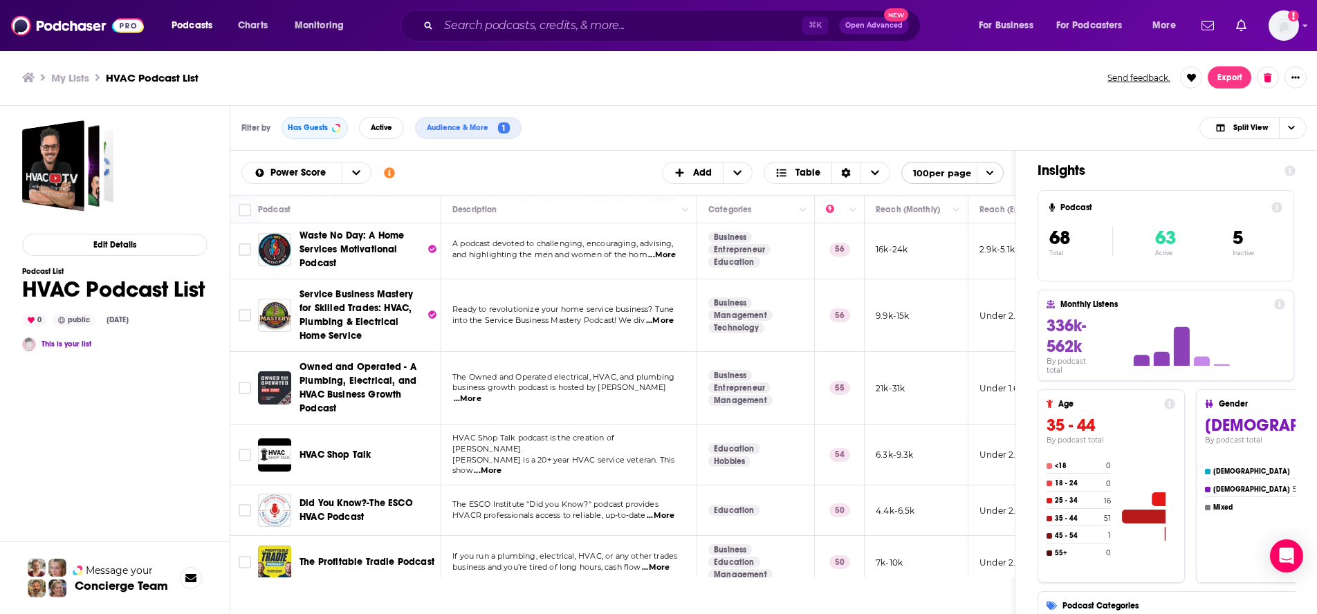
click at [239, 75] on ul "My Lists HVAC Podcast List" at bounding box center [557, 77] width 1070 height 13
click at [1006, 131] on span "Choose View" at bounding box center [1291, 128] width 24 height 21
click at [701, 170] on span "Add" at bounding box center [702, 173] width 19 height 10
click at [812, 169] on span "Table" at bounding box center [808, 173] width 25 height 10
click at [804, 192] on span "Card" at bounding box center [836, 196] width 86 height 8
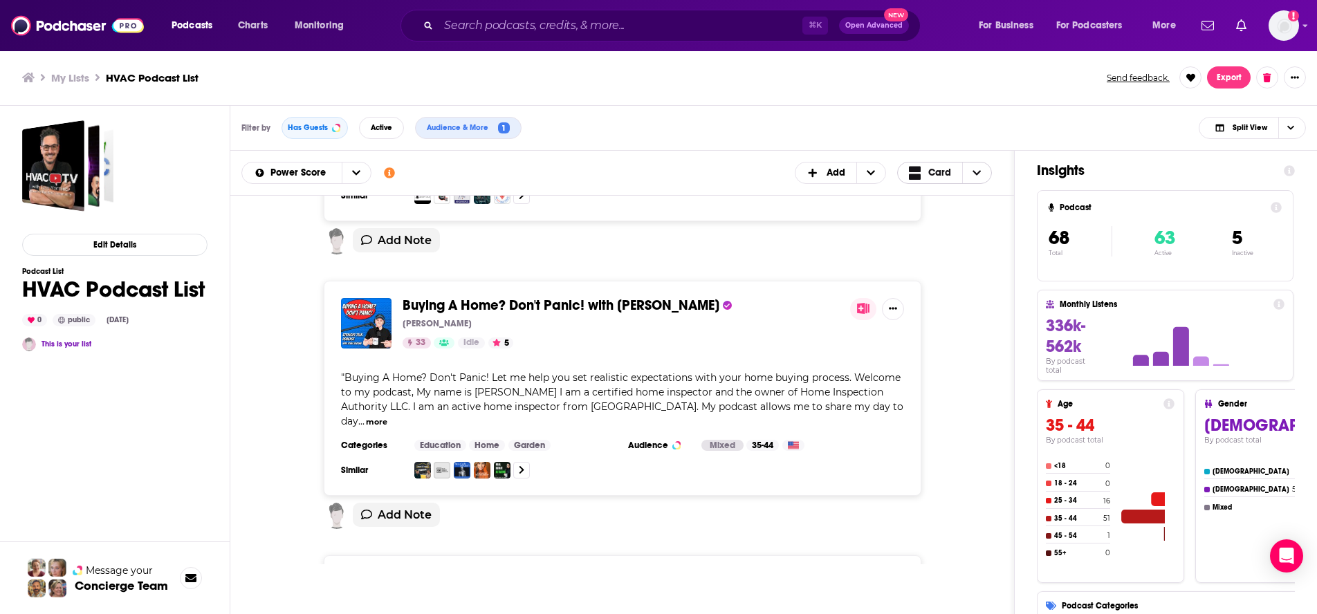
scroll to position [8096, 0]
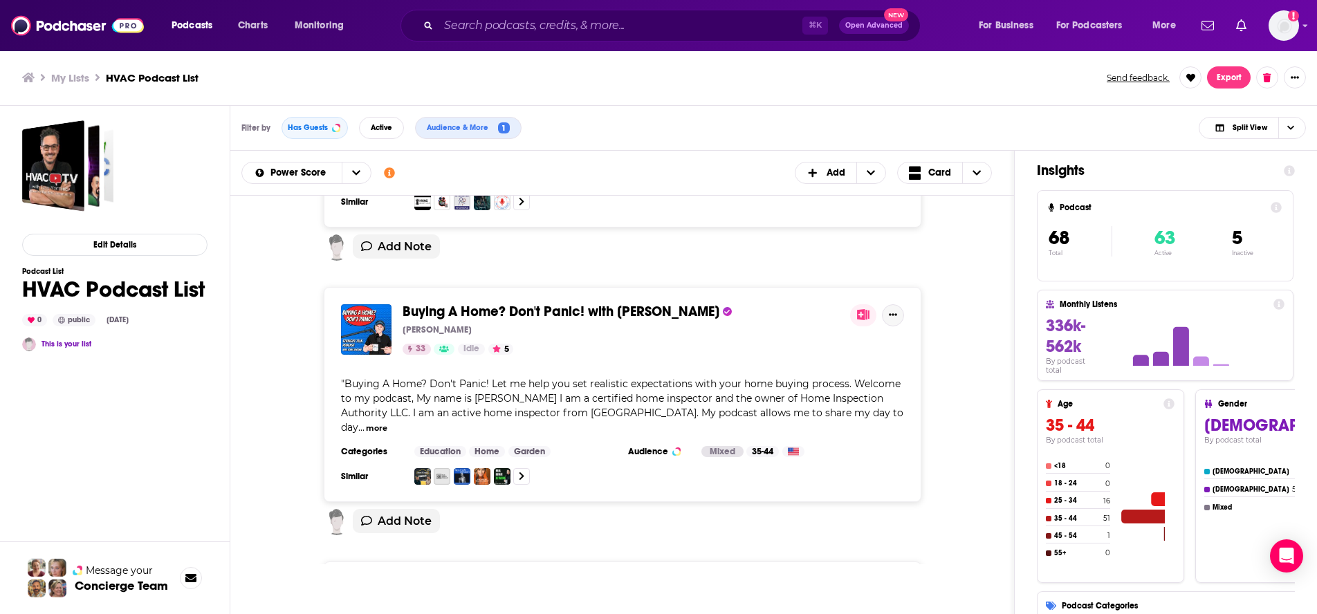
click at [899, 304] on button "Show More Button" at bounding box center [893, 315] width 22 height 22
click at [995, 306] on div "HVAC School - For Techs, By Techs [PERSON_NAME] 69 Active Hosted by [PERSON_NAM…" at bounding box center [622, 380] width 784 height 369
click at [897, 304] on button "Show More Button" at bounding box center [893, 315] width 22 height 22
click at [966, 315] on div "Buying A Home? Don't Panic! with [PERSON_NAME] [PERSON_NAME] 33 Idle 5 " Buying…" at bounding box center [621, 394] width 739 height 215
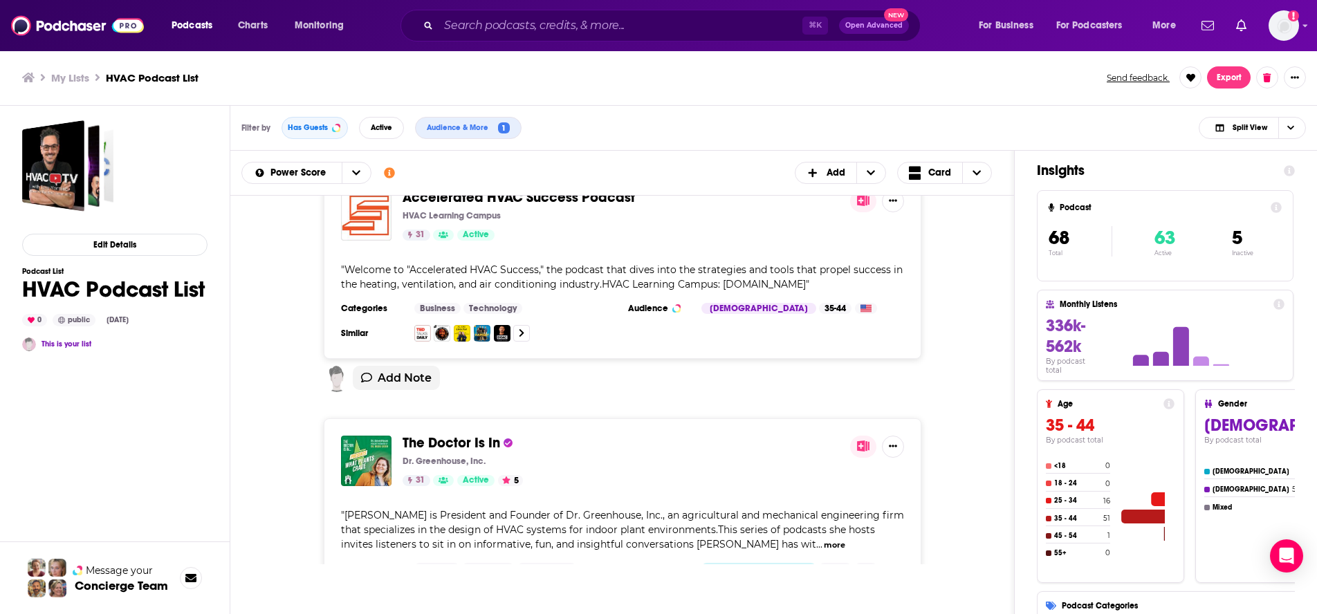
scroll to position [8438, 0]
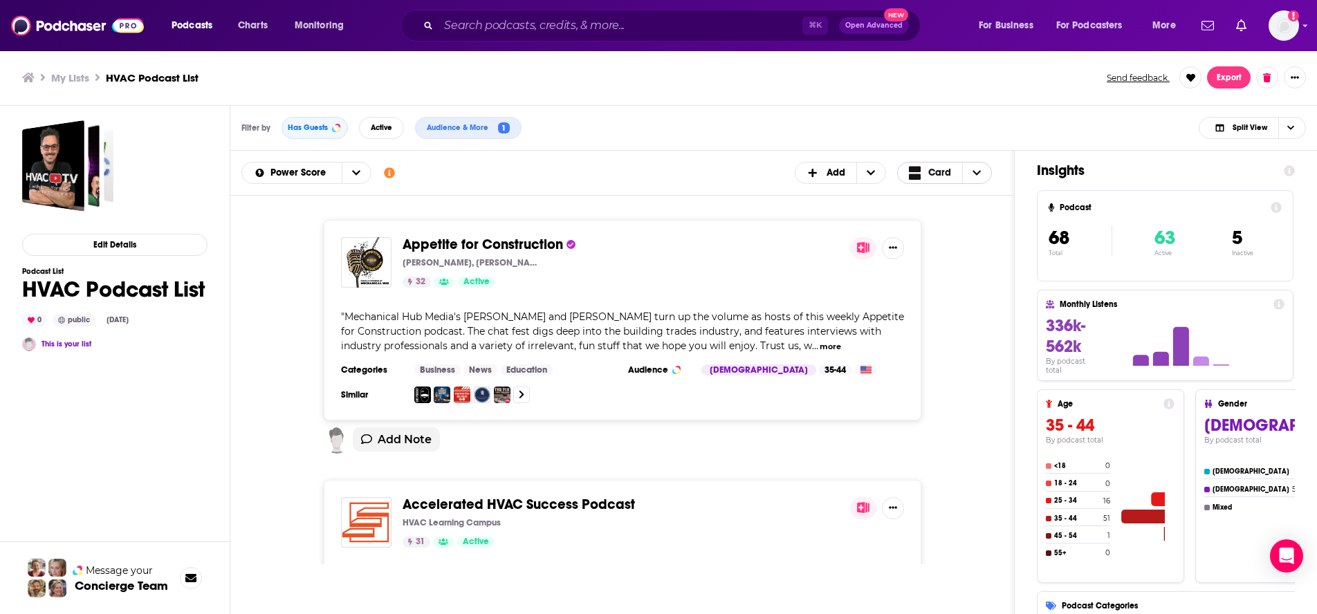
click at [924, 168] on span "Choose View" at bounding box center [918, 173] width 18 height 17
click at [932, 216] on span "Table" at bounding box center [953, 219] width 55 height 8
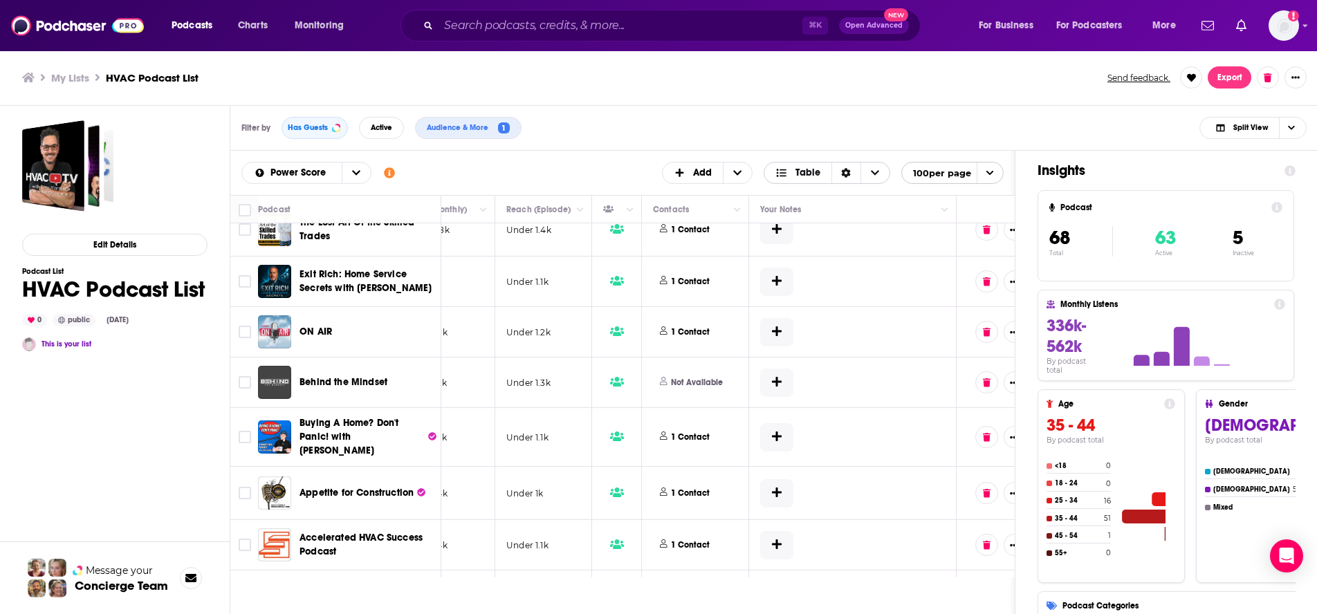
scroll to position [1507, 505]
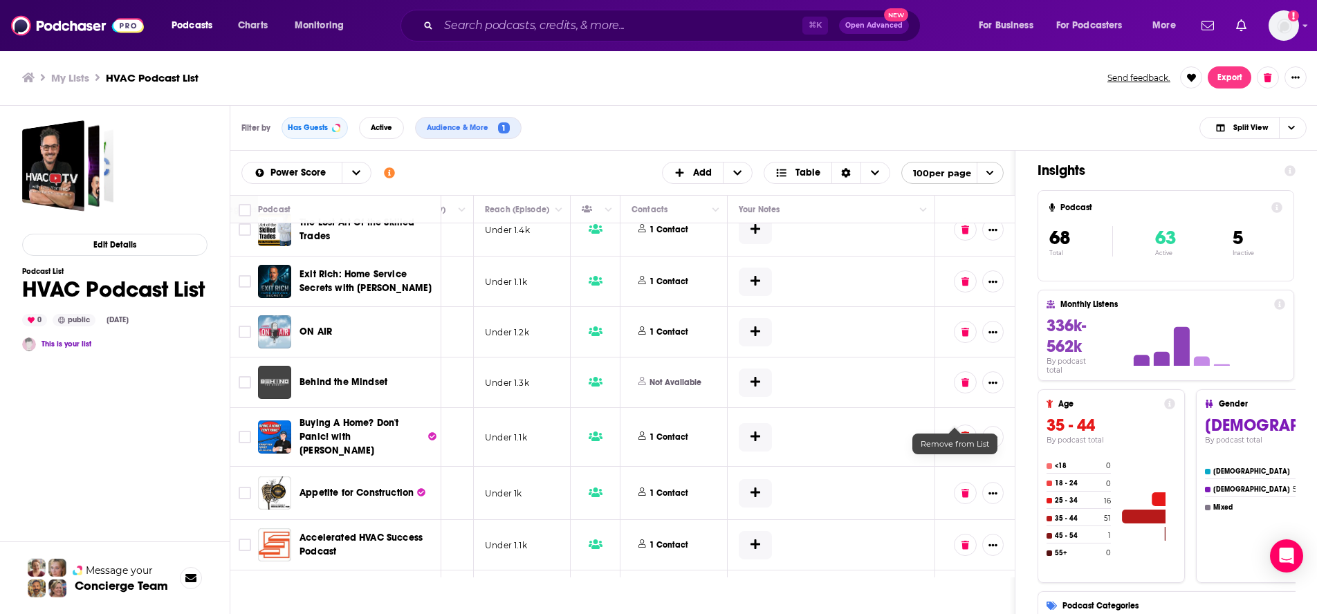
click at [958, 425] on button at bounding box center [965, 436] width 23 height 22
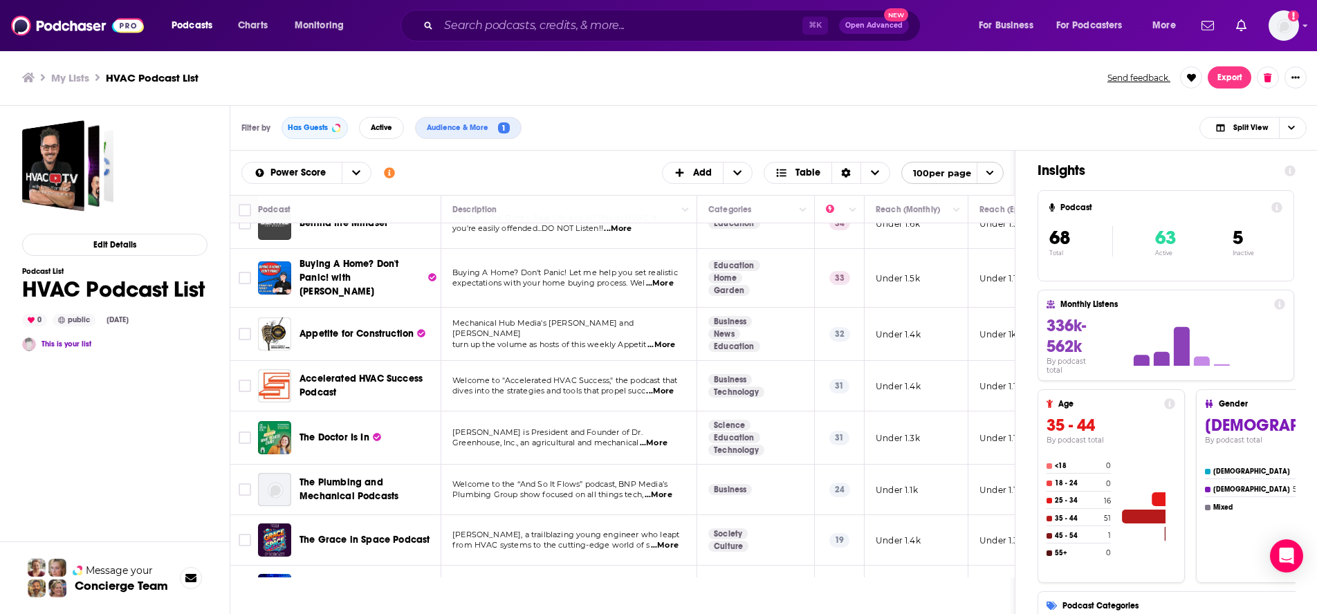
scroll to position [1725, 0]
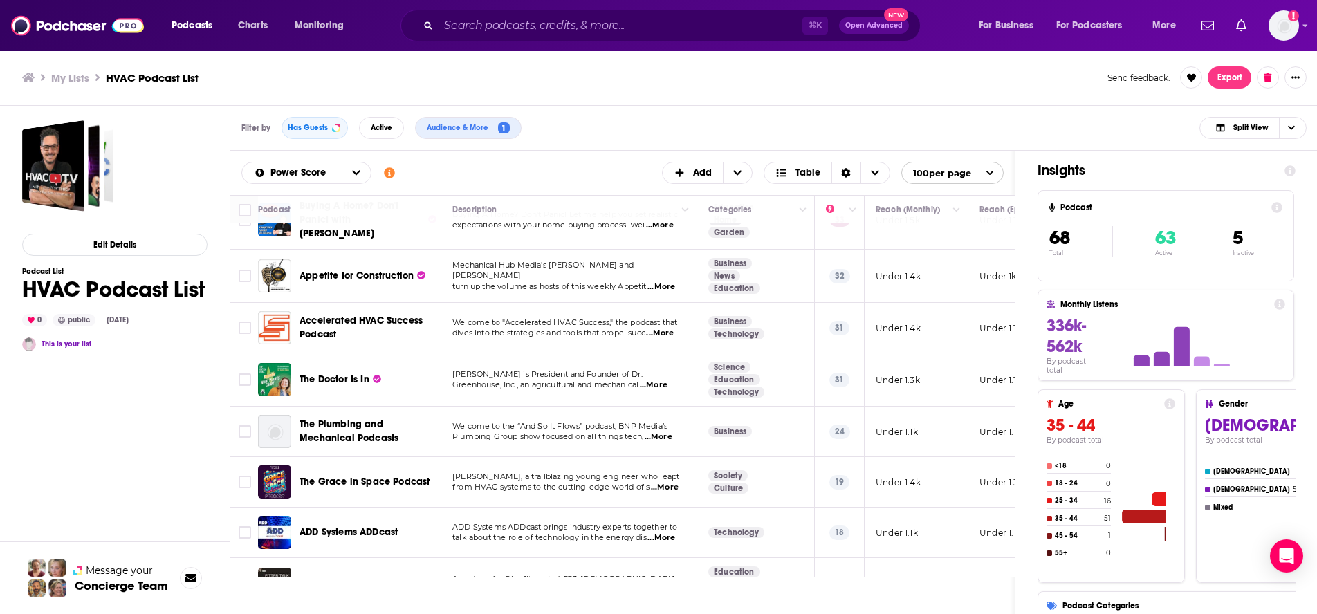
click at [388, 174] on icon "Show additional information" at bounding box center [389, 172] width 11 height 11
click at [481, 155] on div "Podcasts Add Power Score Customize Your List Order Select the “My Order” sort a…" at bounding box center [622, 173] width 784 height 44
click at [1006, 240] on h4 "5" at bounding box center [1243, 238] width 21 height 24
click at [1006, 239] on span "5" at bounding box center [1238, 238] width 10 height 24
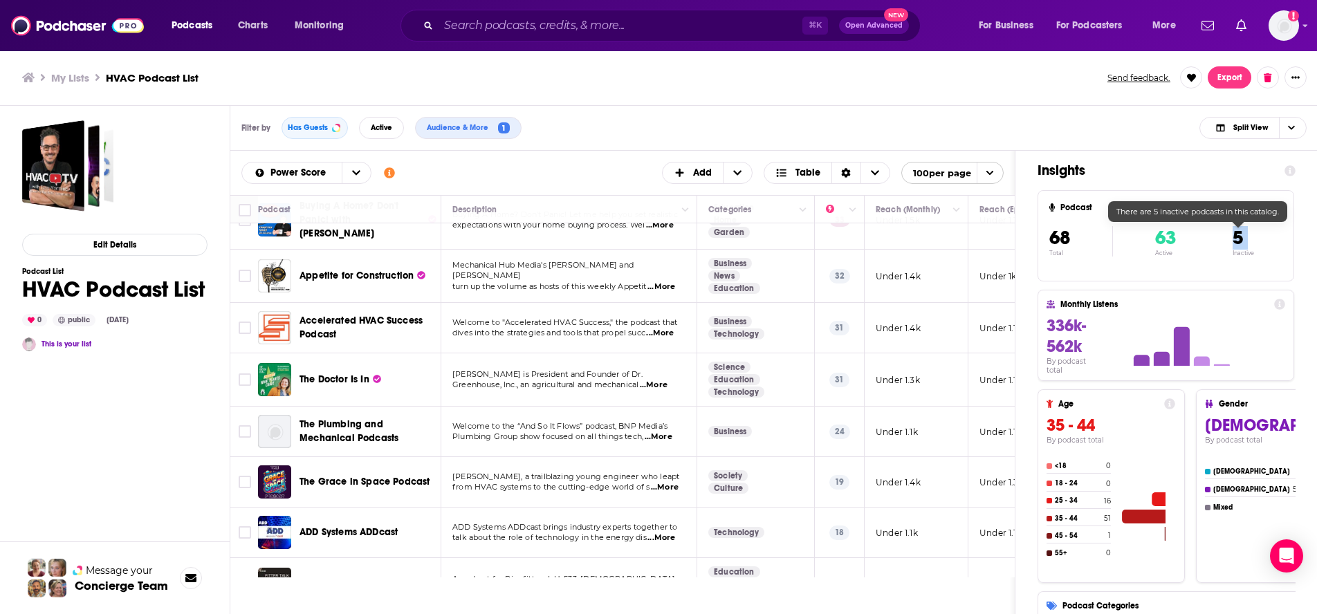
click at [1006, 239] on span "5" at bounding box center [1238, 238] width 10 height 24
click at [1006, 253] on p "Inactive" at bounding box center [1243, 253] width 21 height 7
click at [1006, 255] on p "Inactive" at bounding box center [1243, 253] width 21 height 7
click at [1006, 206] on icon at bounding box center [1276, 207] width 11 height 11
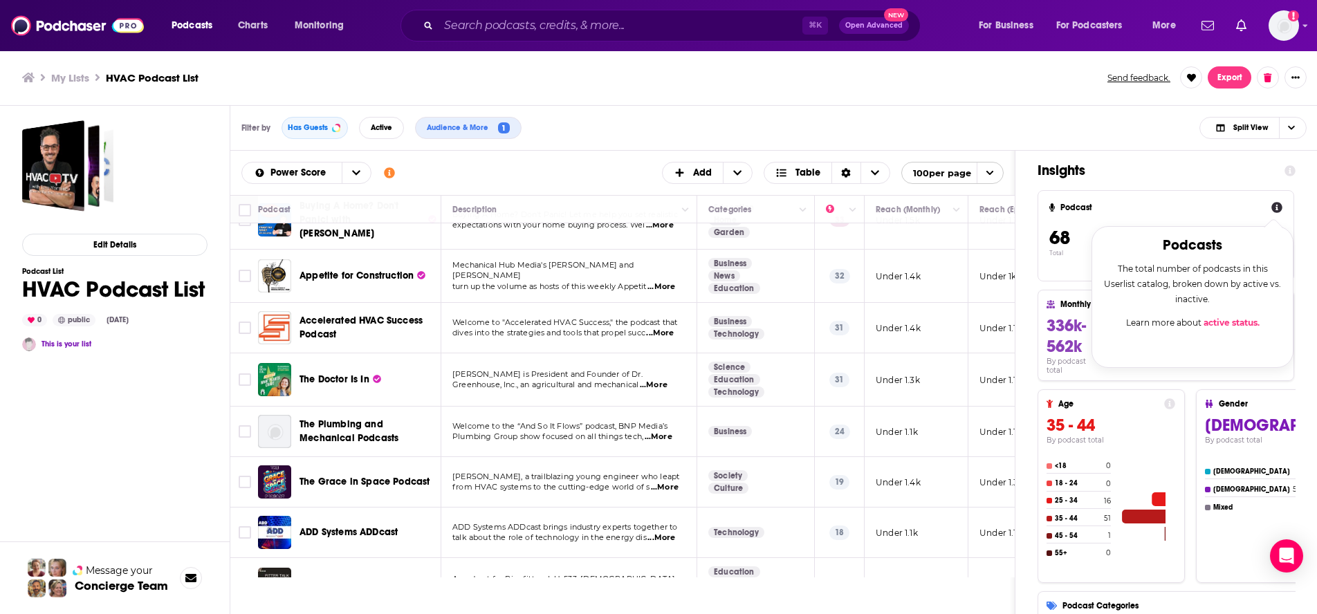
click at [1006, 322] on link "active status ." at bounding box center [1232, 323] width 56 height 10
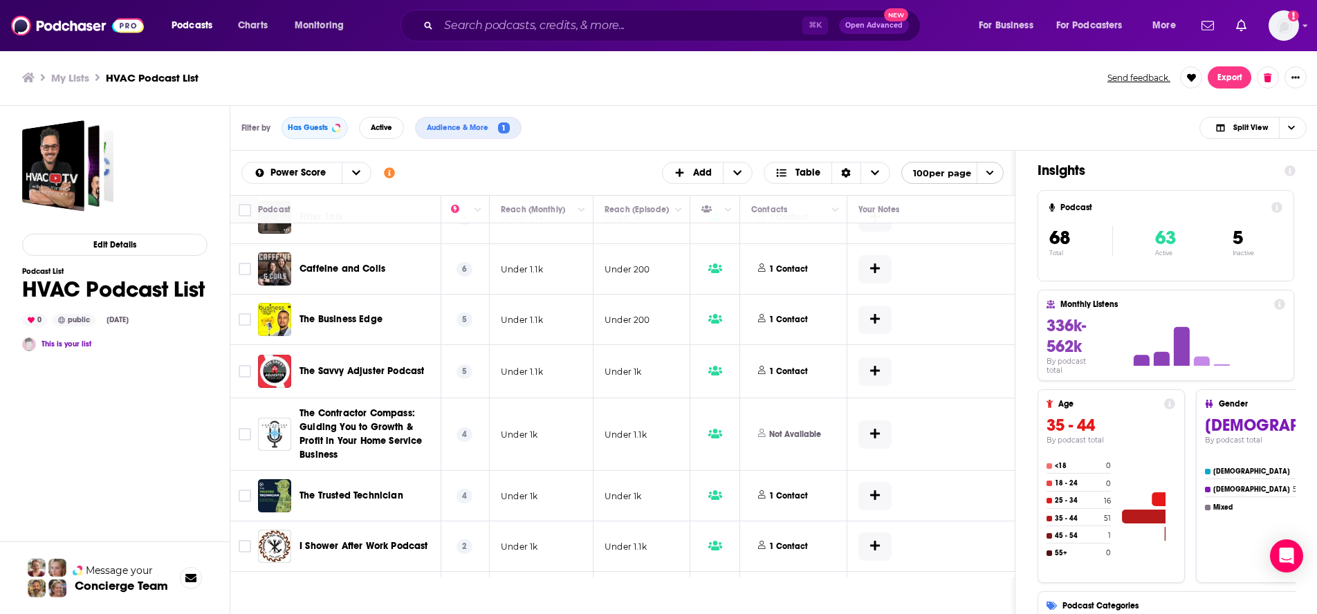
scroll to position [2092, 505]
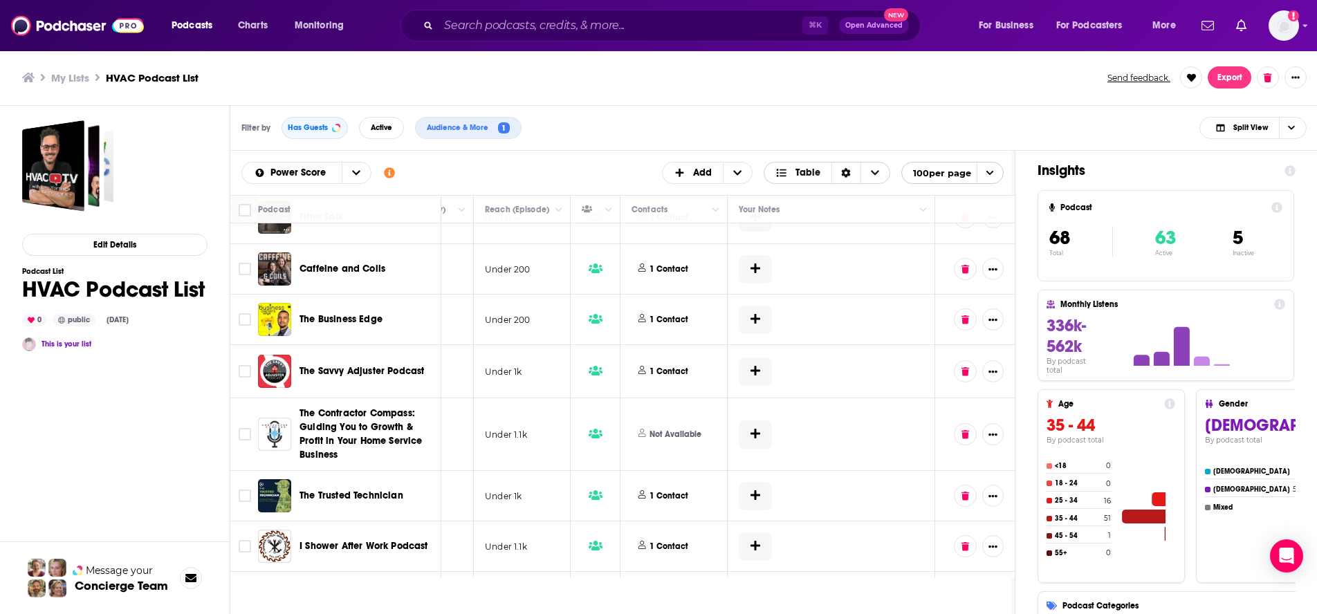
click at [838, 174] on div "Sort Direction" at bounding box center [845, 173] width 29 height 21
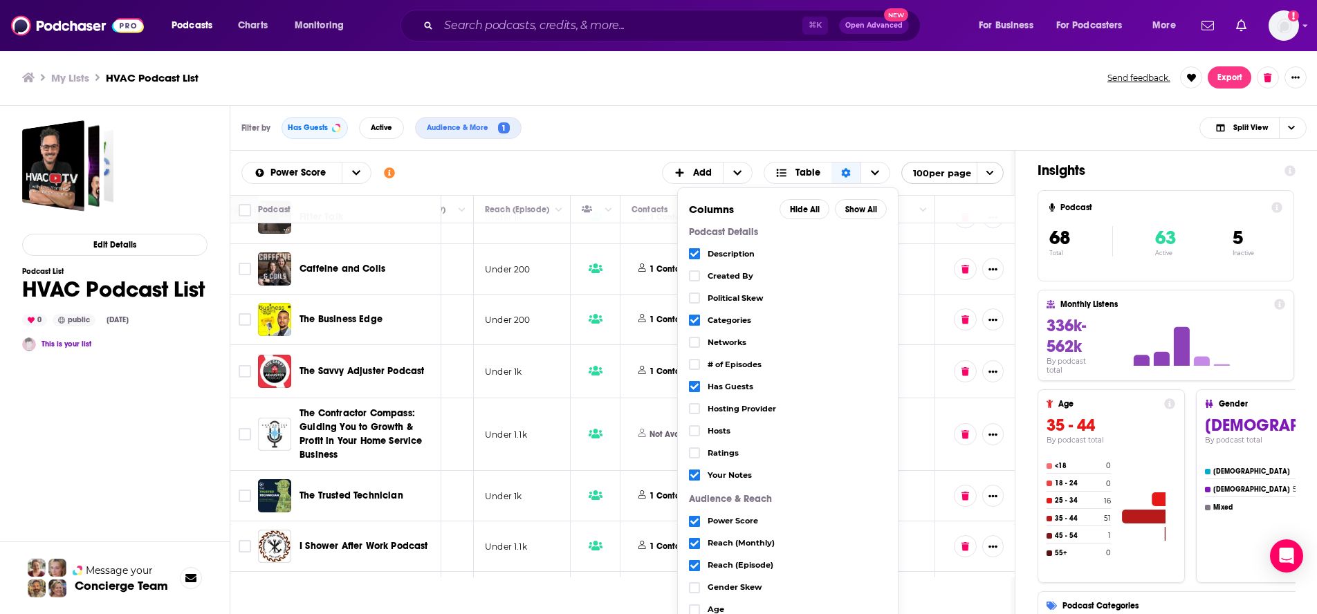
click at [717, 477] on span "Your Notes" at bounding box center [797, 476] width 179 height 8
click at [694, 476] on icon "Choose View" at bounding box center [694, 475] width 8 height 6
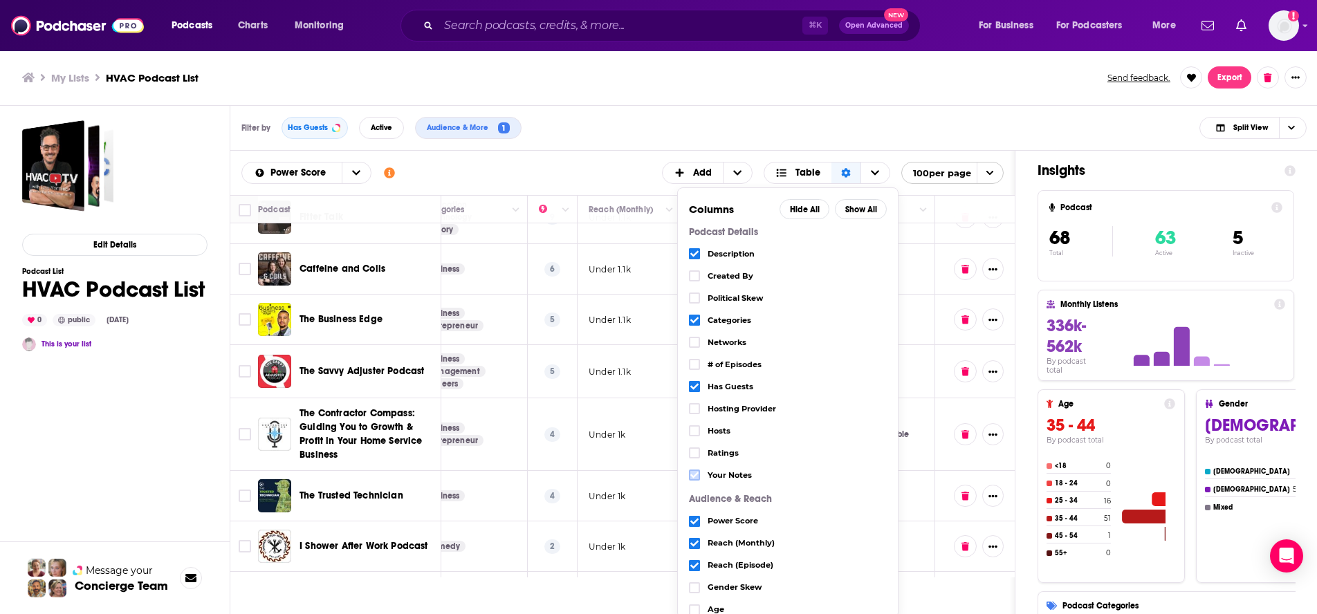
scroll to position [2092, 297]
click at [876, 131] on div "Filter by Has Guests Active Audience & More 1 Split View" at bounding box center [773, 128] width 1087 height 45
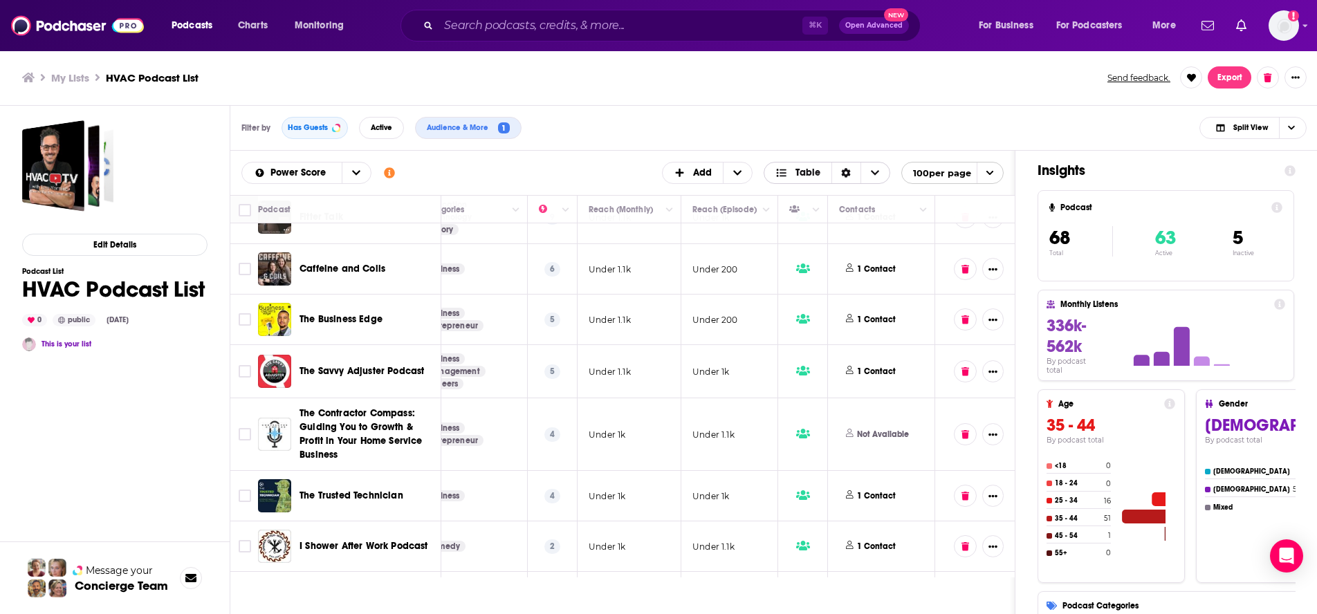
click at [836, 170] on div "Sort Direction" at bounding box center [845, 173] width 29 height 21
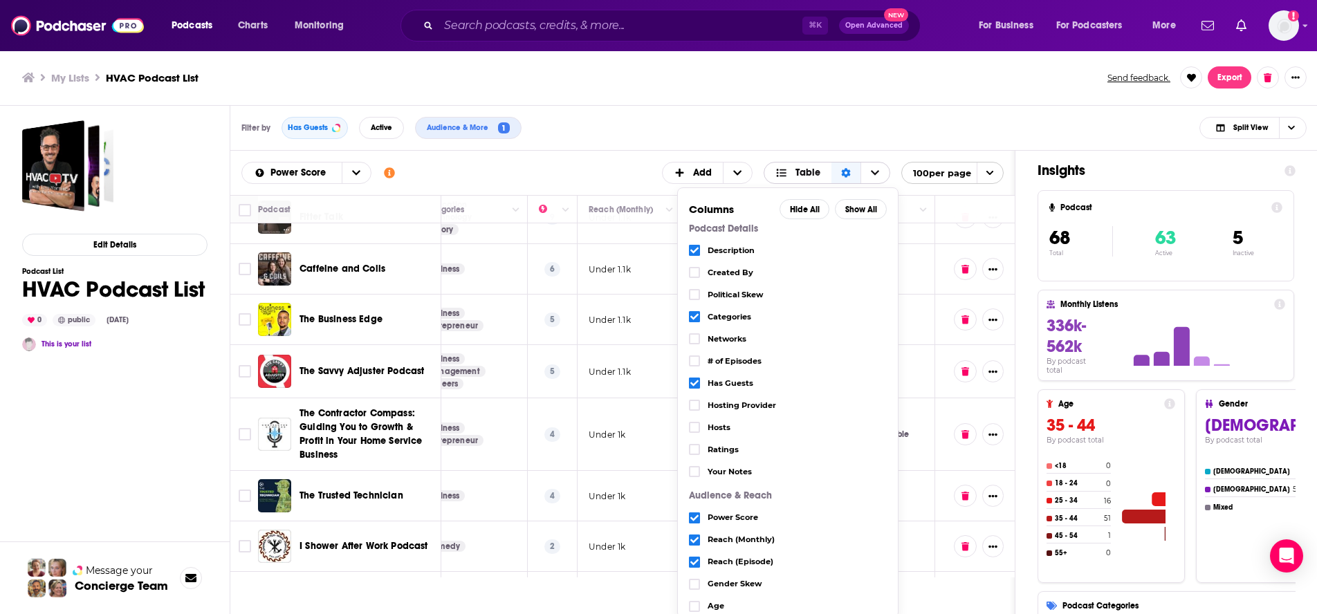
scroll to position [0, 0]
click at [879, 168] on span "Choose View" at bounding box center [875, 173] width 29 height 21
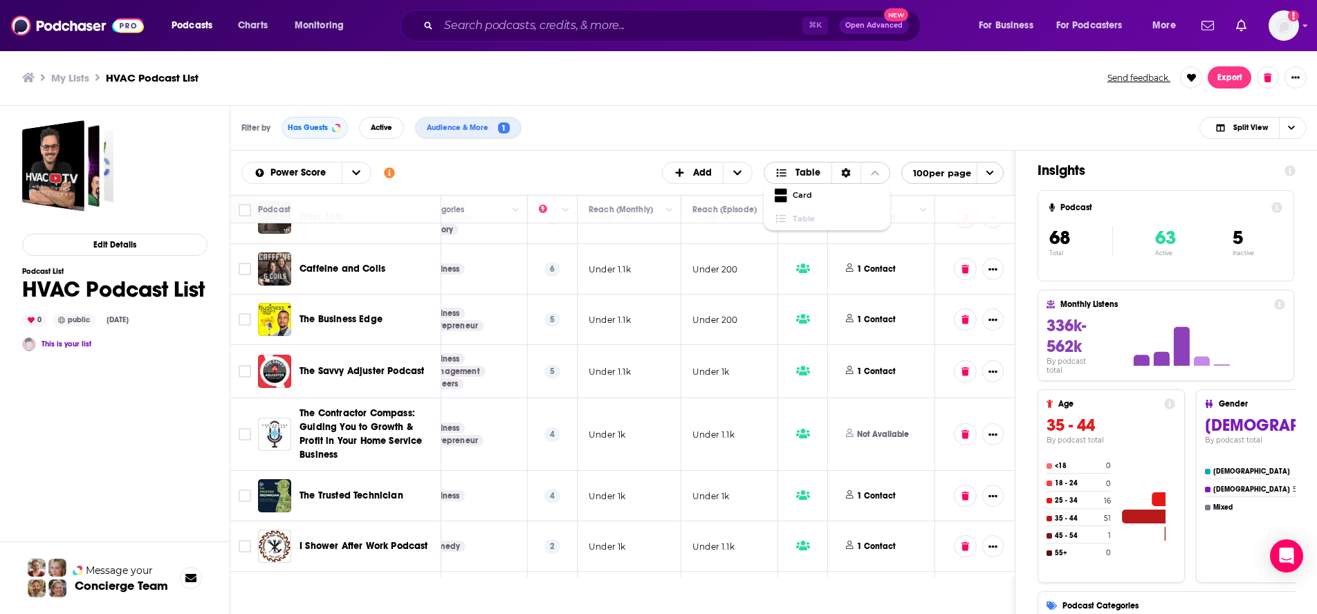
click at [819, 173] on span "Table" at bounding box center [797, 173] width 67 height 24
click at [809, 174] on span "Table" at bounding box center [808, 173] width 25 height 10
click at [802, 199] on span "Card" at bounding box center [836, 196] width 86 height 8
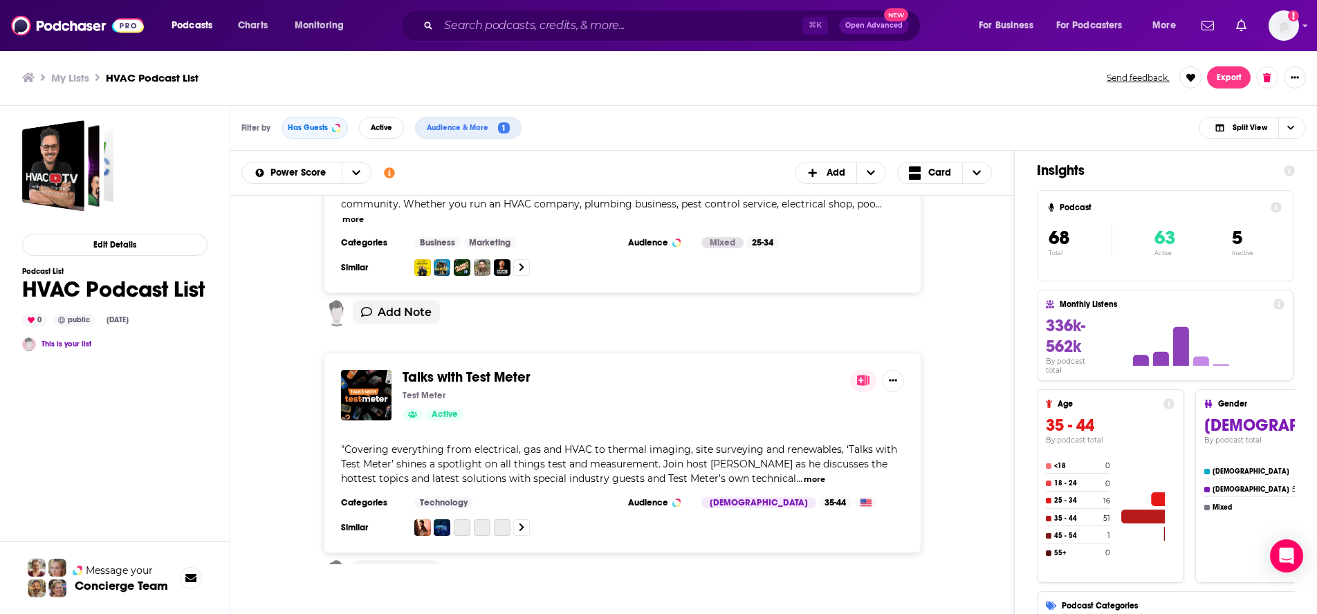
scroll to position [14353, 0]
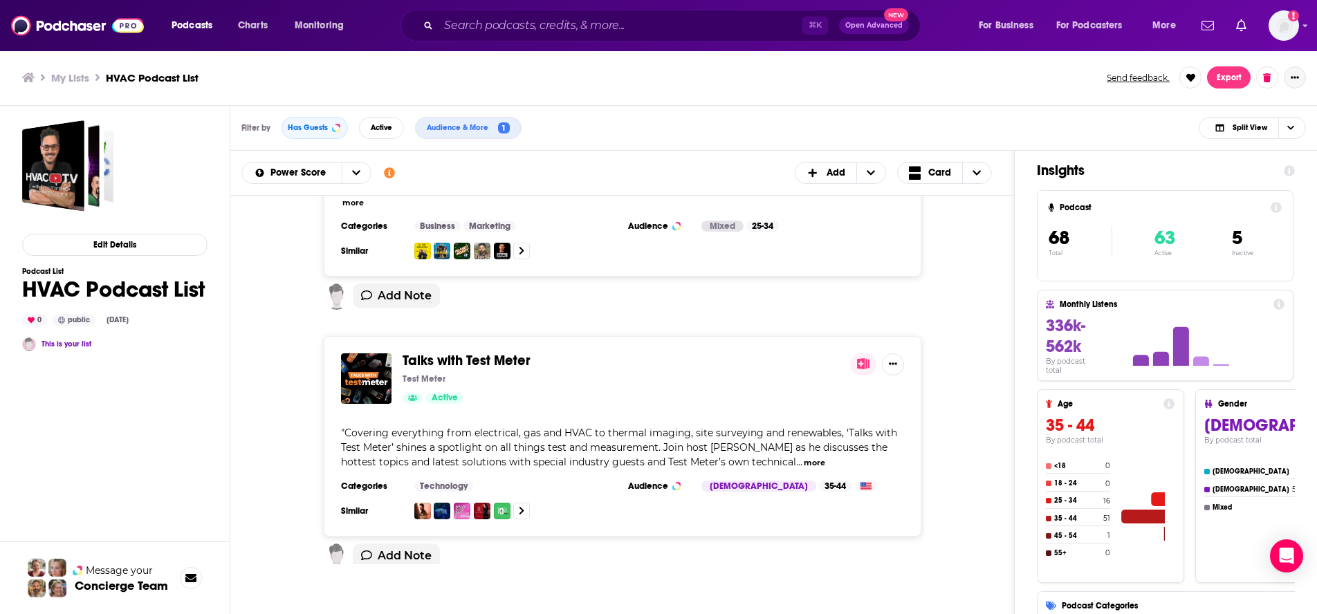
click at [1006, 73] on icon "Show More Button" at bounding box center [1295, 77] width 8 height 8
click at [1006, 215] on button "Share" at bounding box center [1237, 214] width 133 height 26
click at [1006, 134] on icon "Show additional menu" at bounding box center [1290, 132] width 28 height 11
